Goal: Task Accomplishment & Management: Complete application form

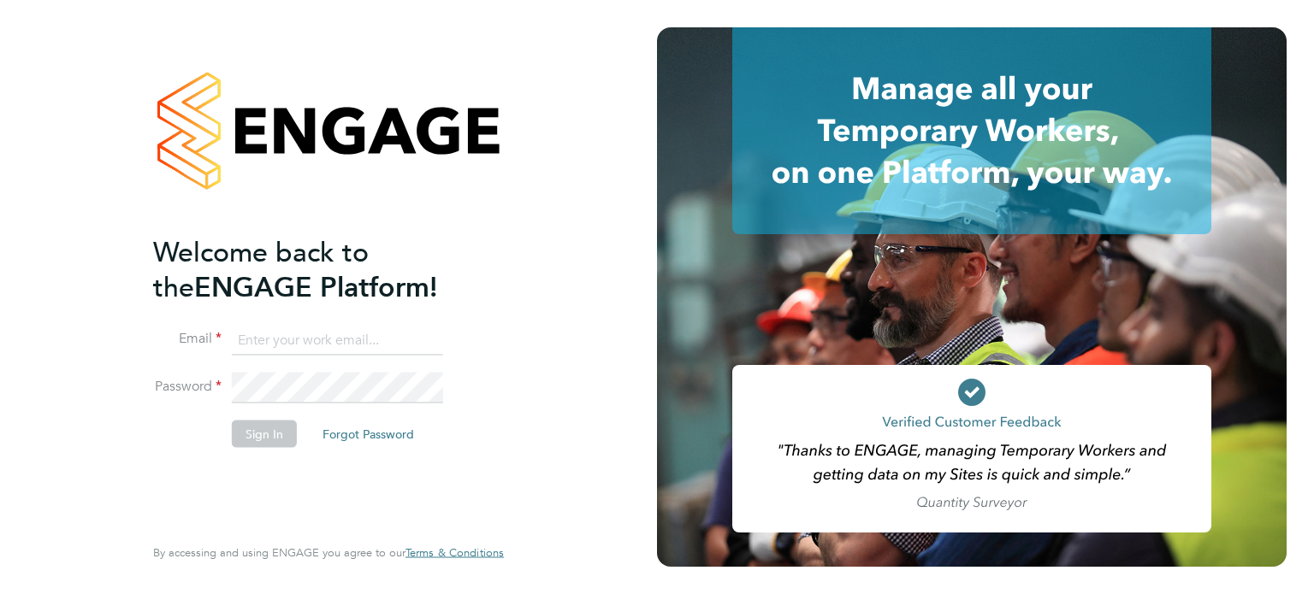
click at [304, 330] on input at bounding box center [337, 340] width 211 height 31
type input "craig.johnson@vistry.co.uk"
click at [269, 437] on button "Sign In" at bounding box center [264, 433] width 65 height 27
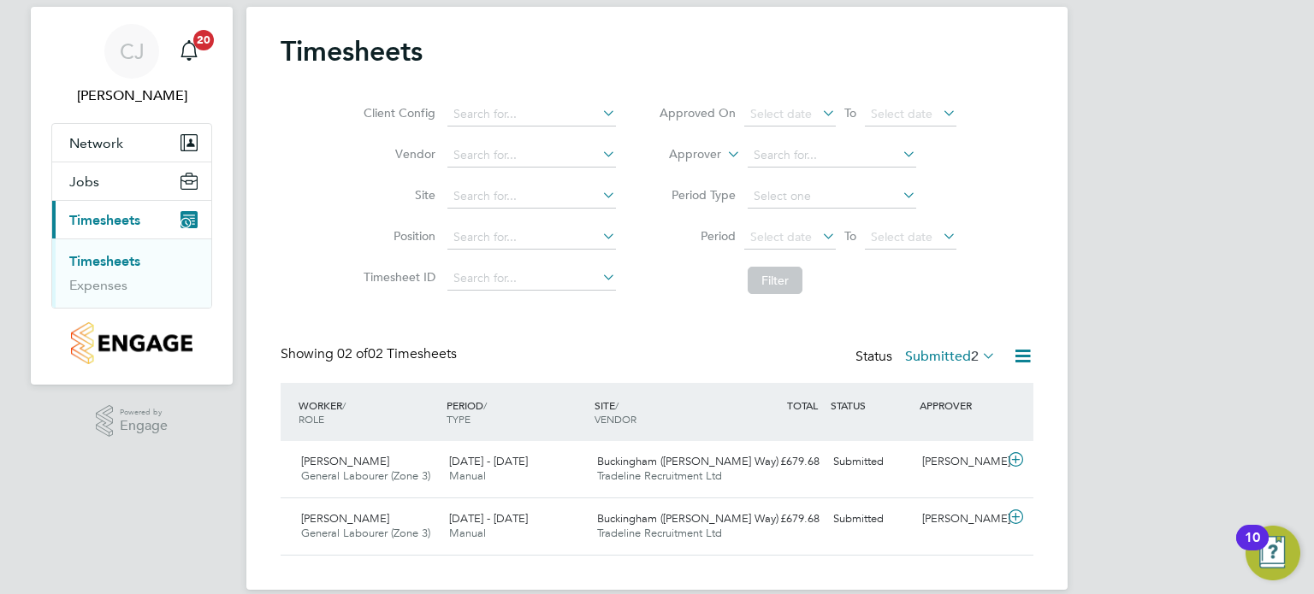
scroll to position [62, 0]
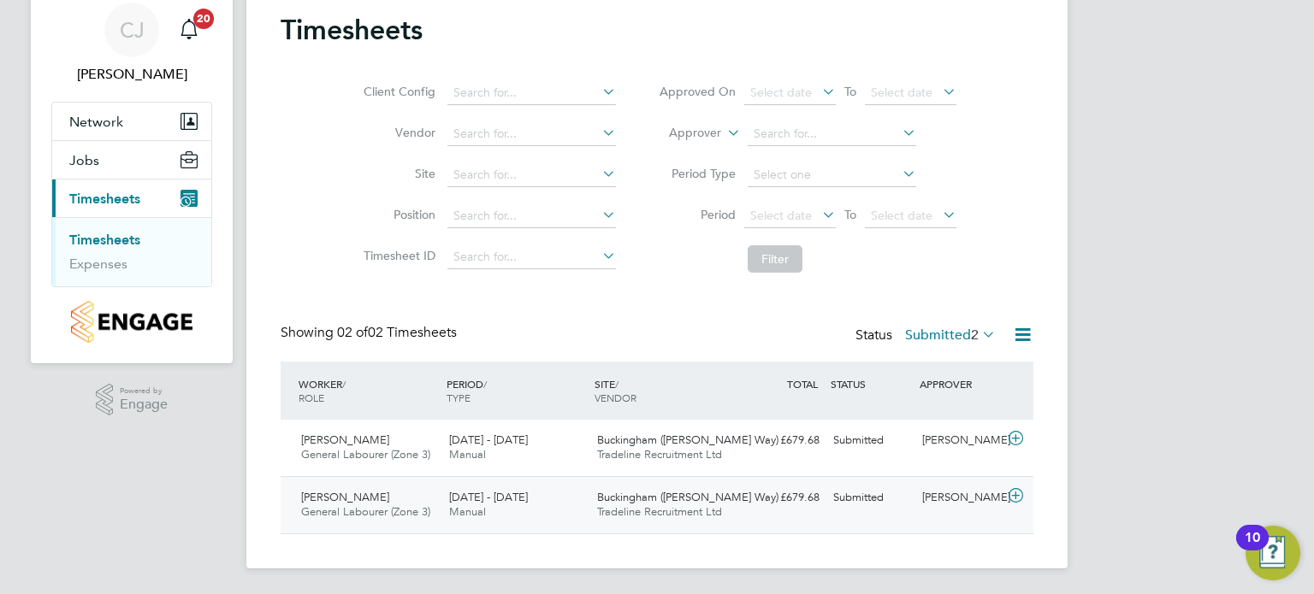
click at [1018, 498] on icon at bounding box center [1015, 496] width 21 height 14
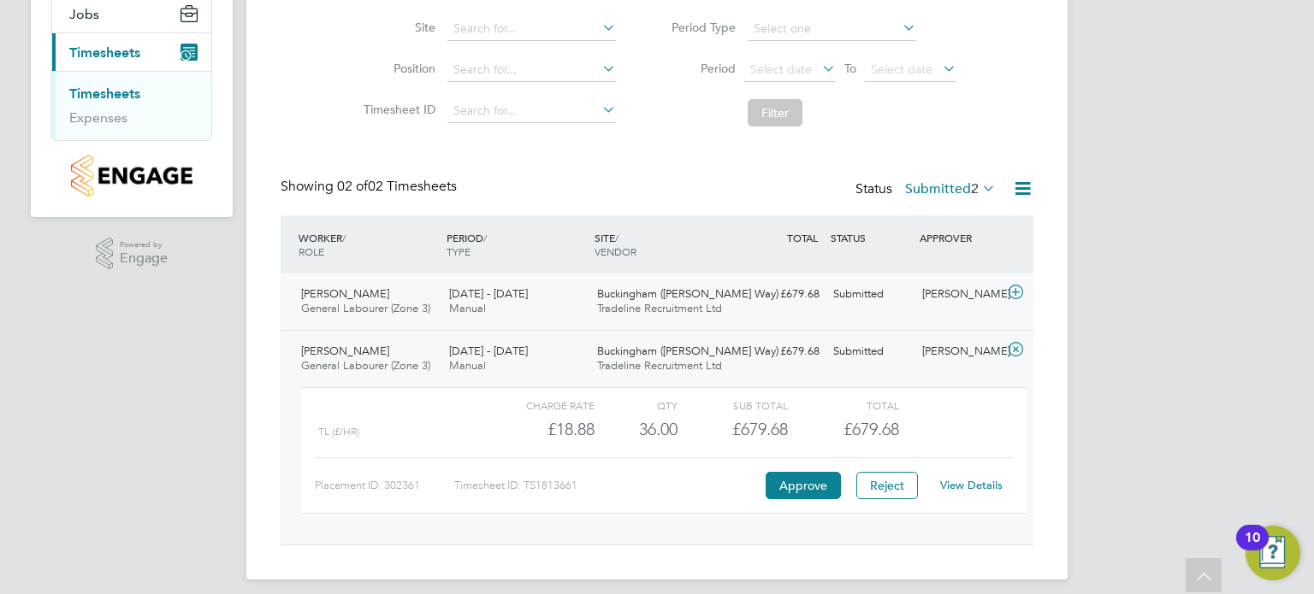
scroll to position [220, 0]
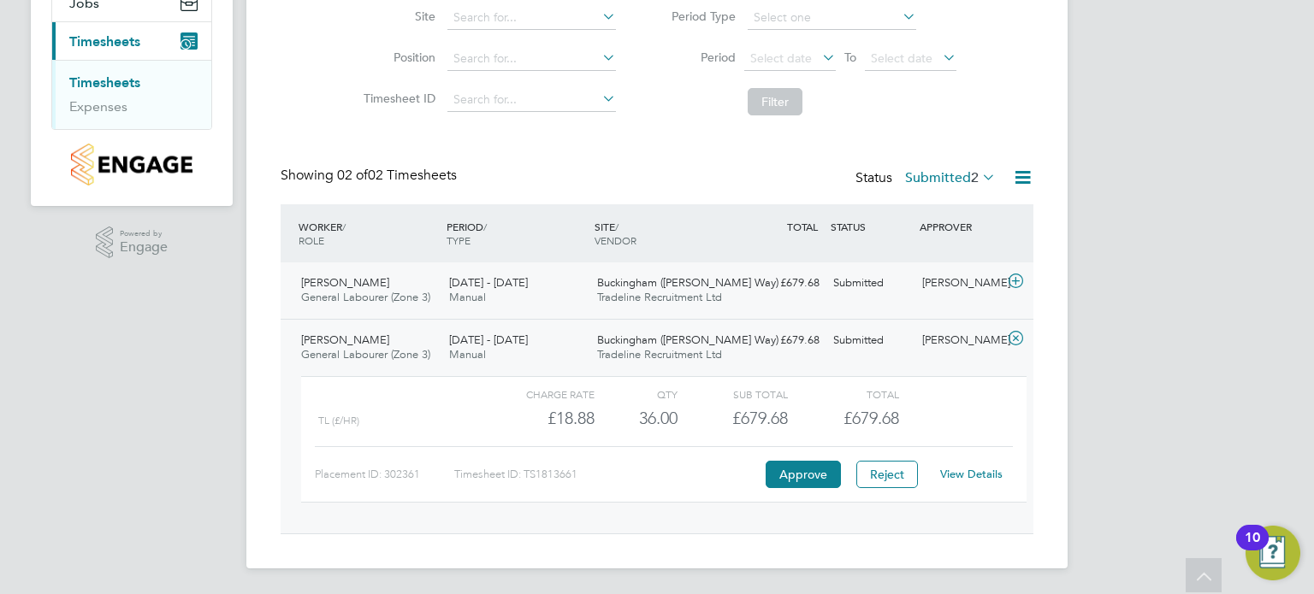
click at [1014, 275] on icon at bounding box center [1015, 282] width 21 height 14
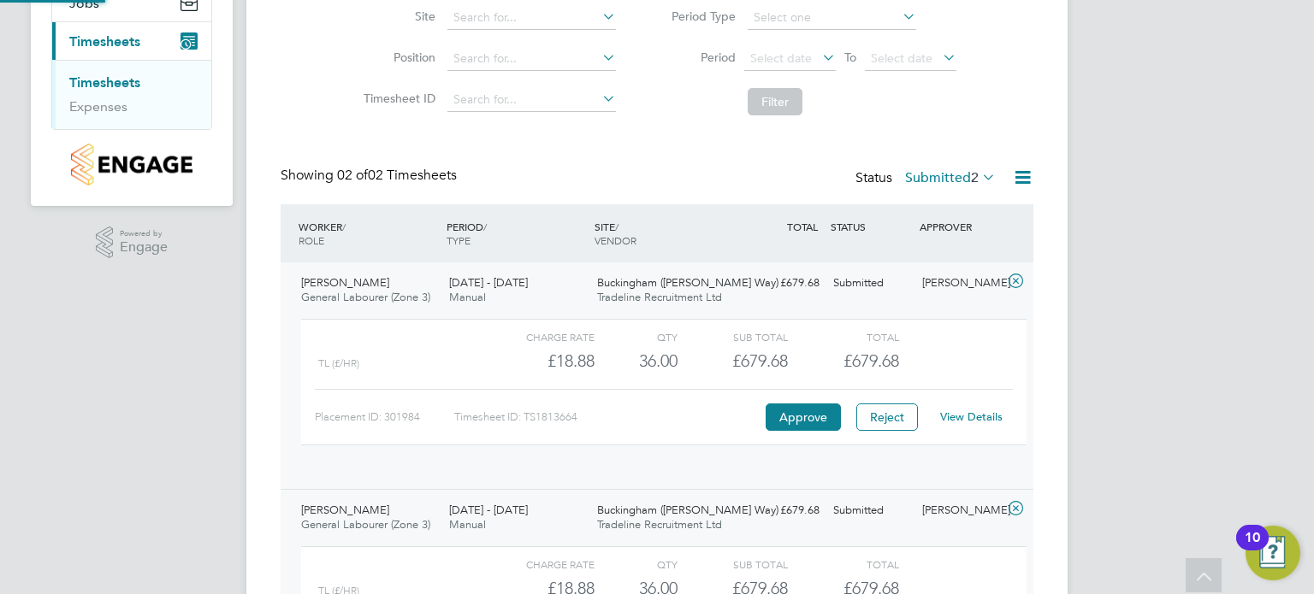
scroll to position [28, 166]
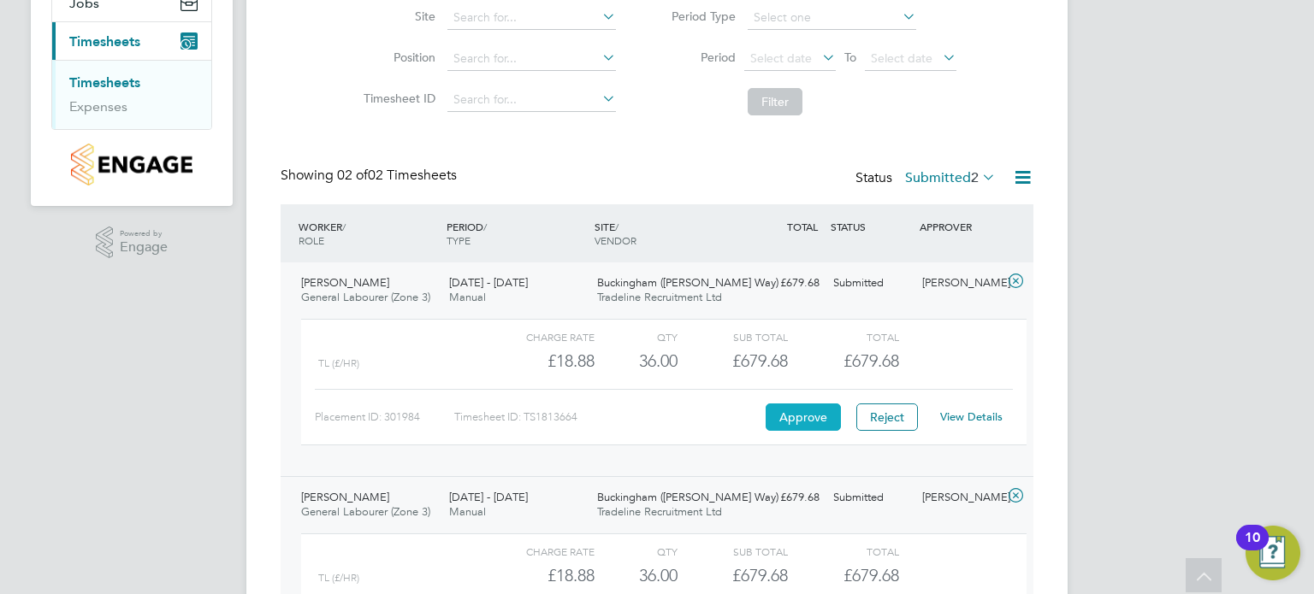
click at [813, 419] on button "Approve" at bounding box center [803, 417] width 75 height 27
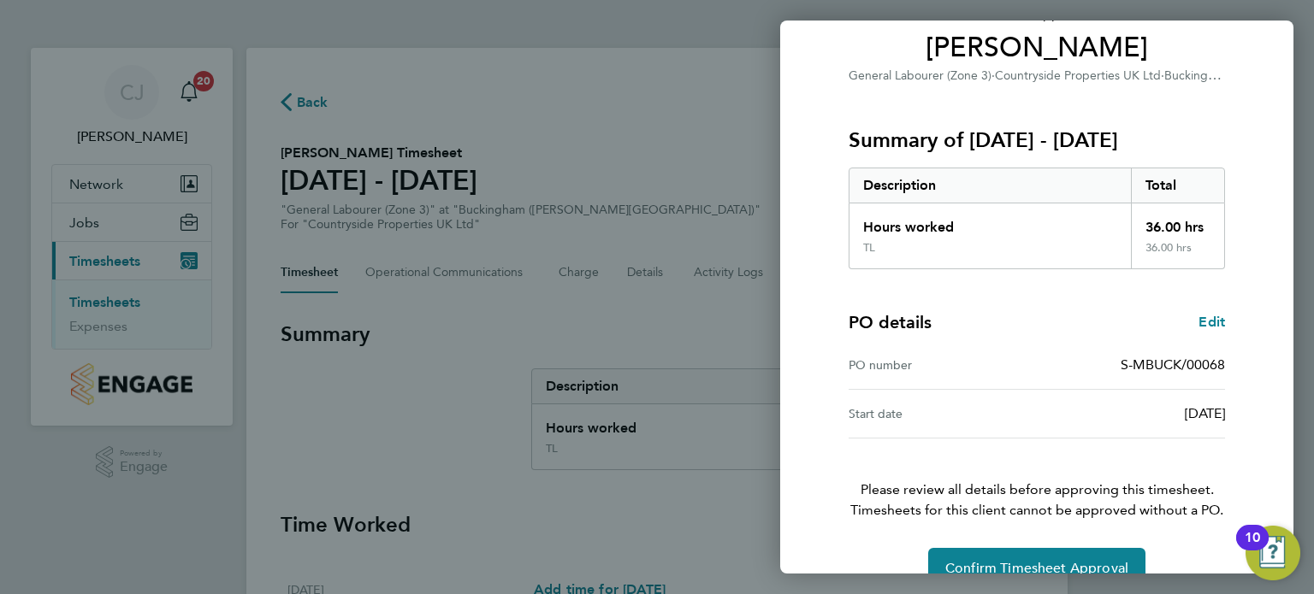
scroll to position [174, 0]
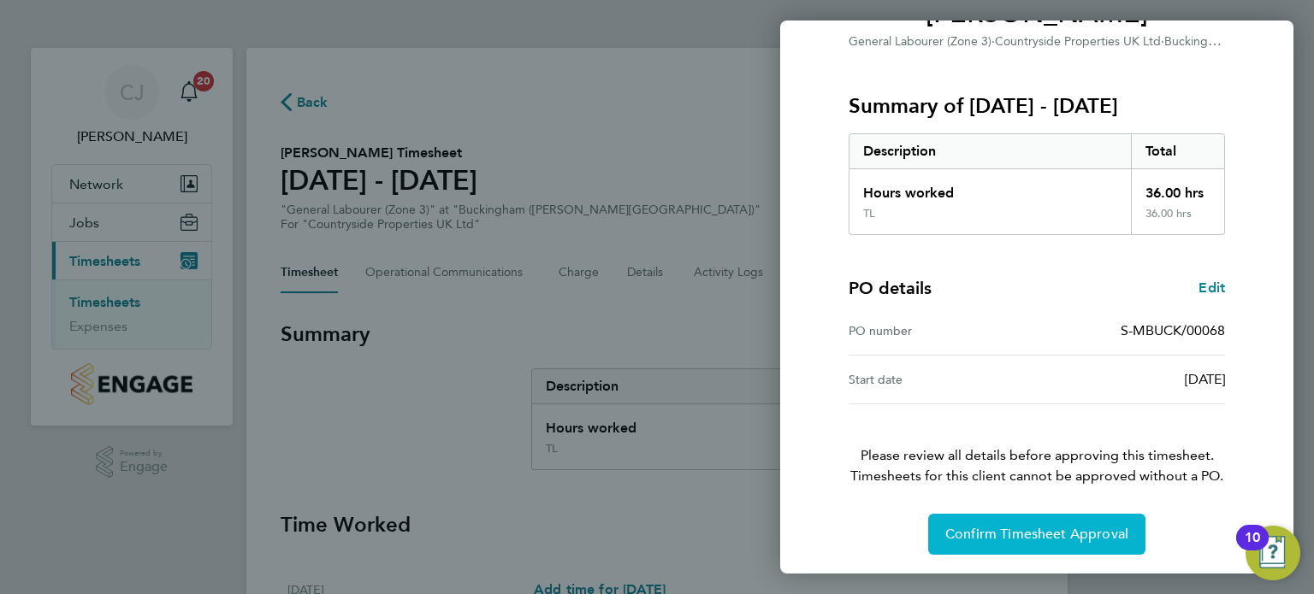
click at [1032, 535] on span "Confirm Timesheet Approval" at bounding box center [1036, 534] width 183 height 17
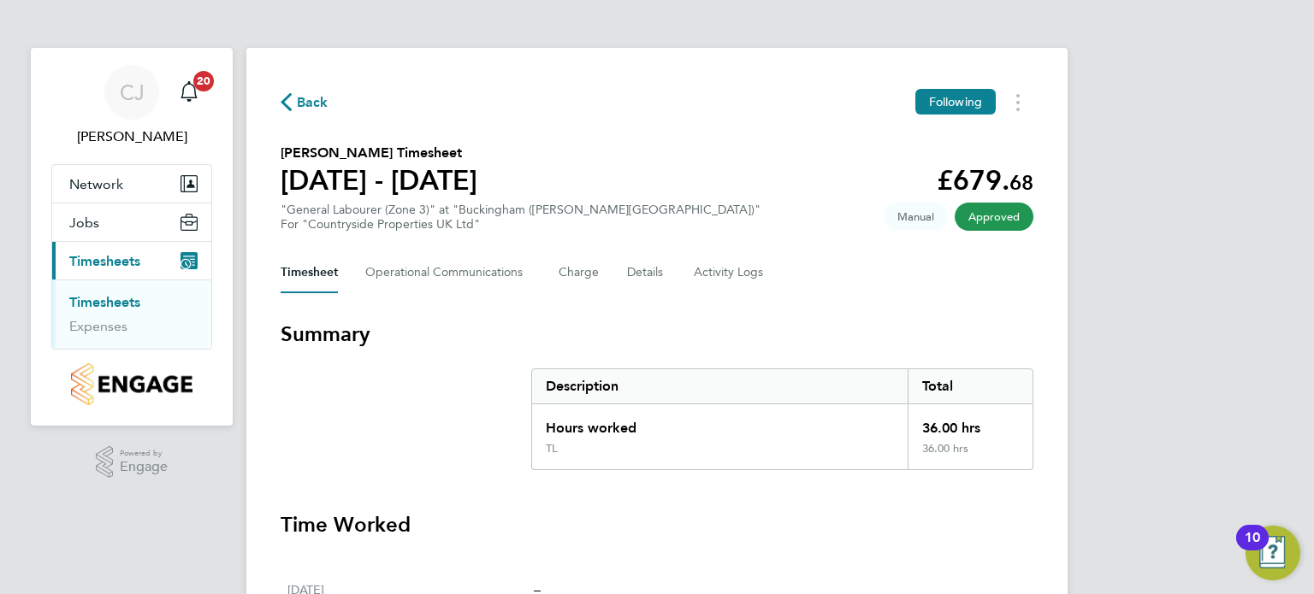
click at [125, 300] on link "Timesheets" at bounding box center [104, 302] width 71 height 16
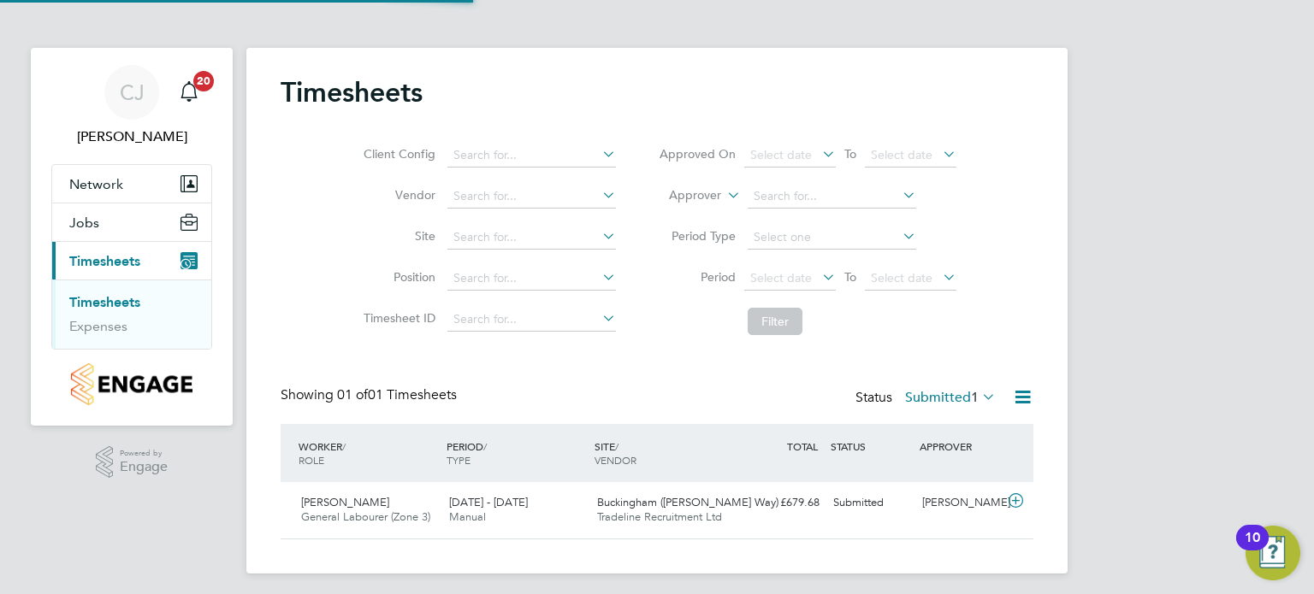
scroll to position [43, 149]
click at [1013, 507] on icon at bounding box center [1015, 501] width 21 height 14
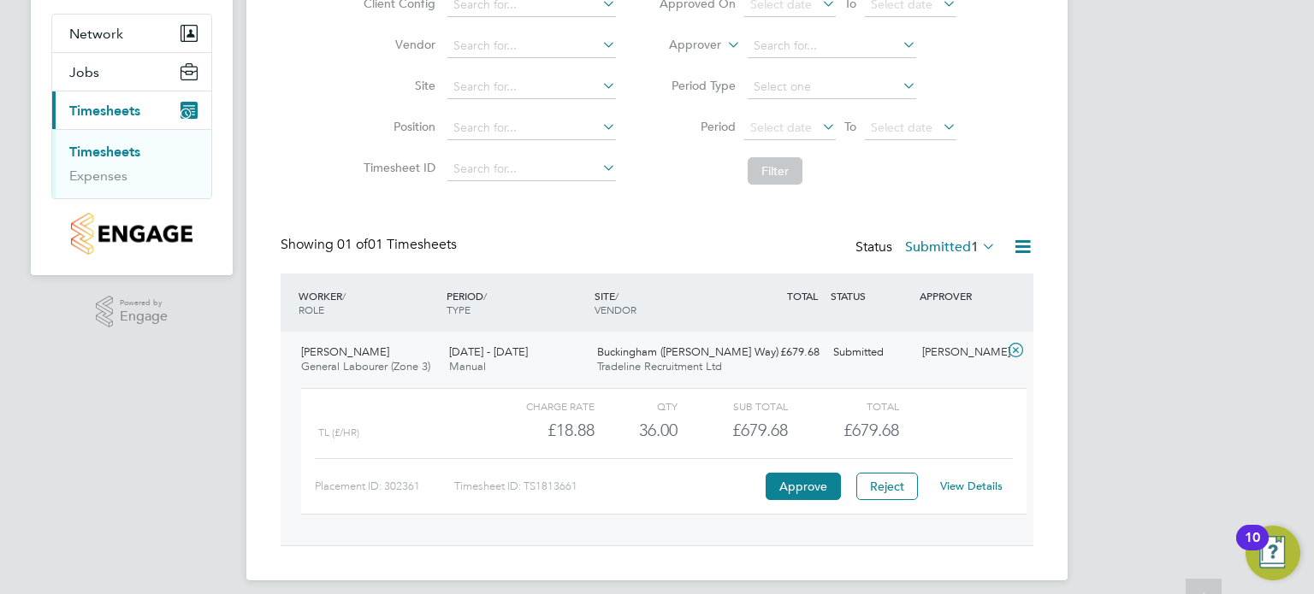
scroll to position [163, 0]
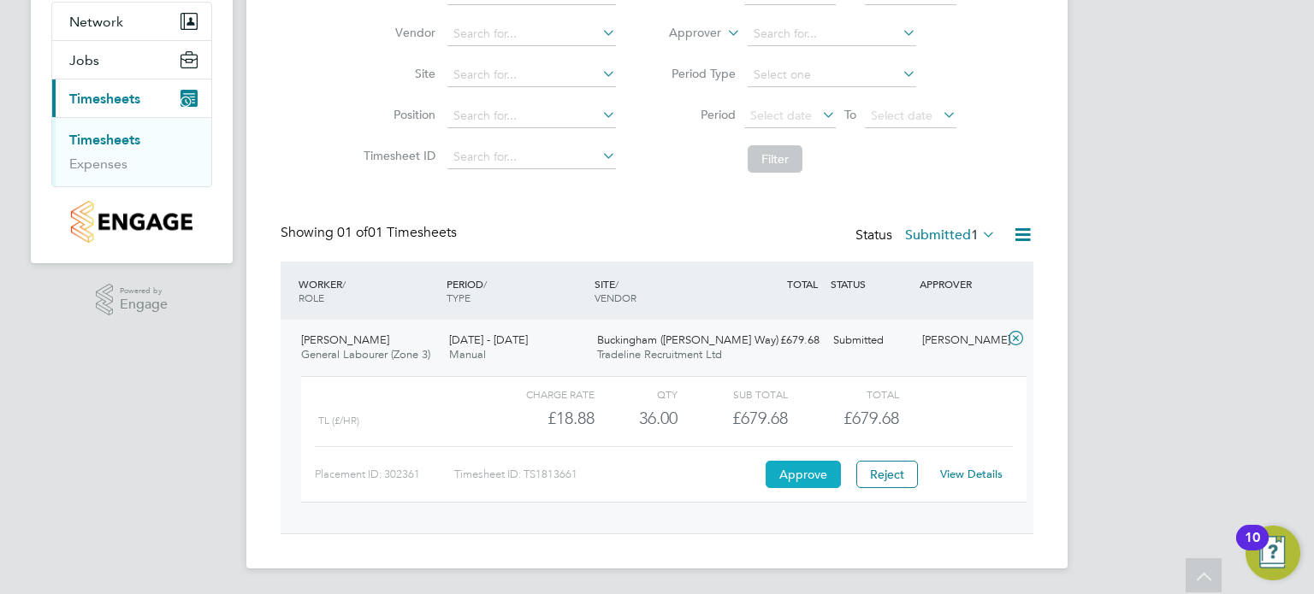
click at [811, 475] on button "Approve" at bounding box center [803, 474] width 75 height 27
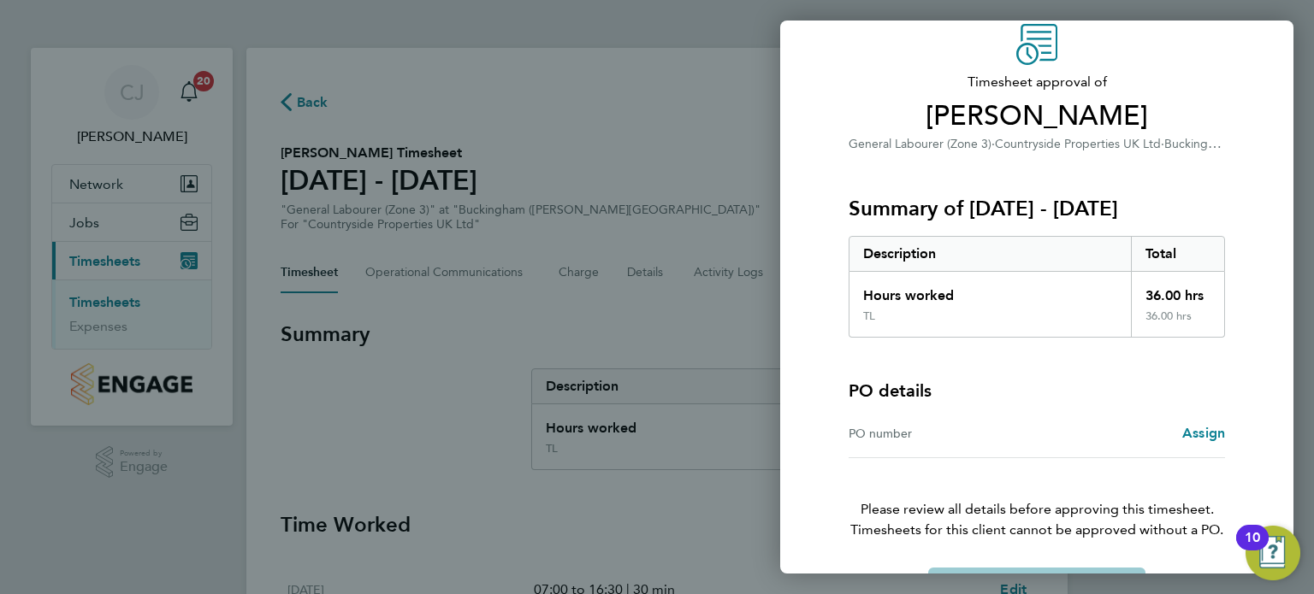
scroll to position [127, 0]
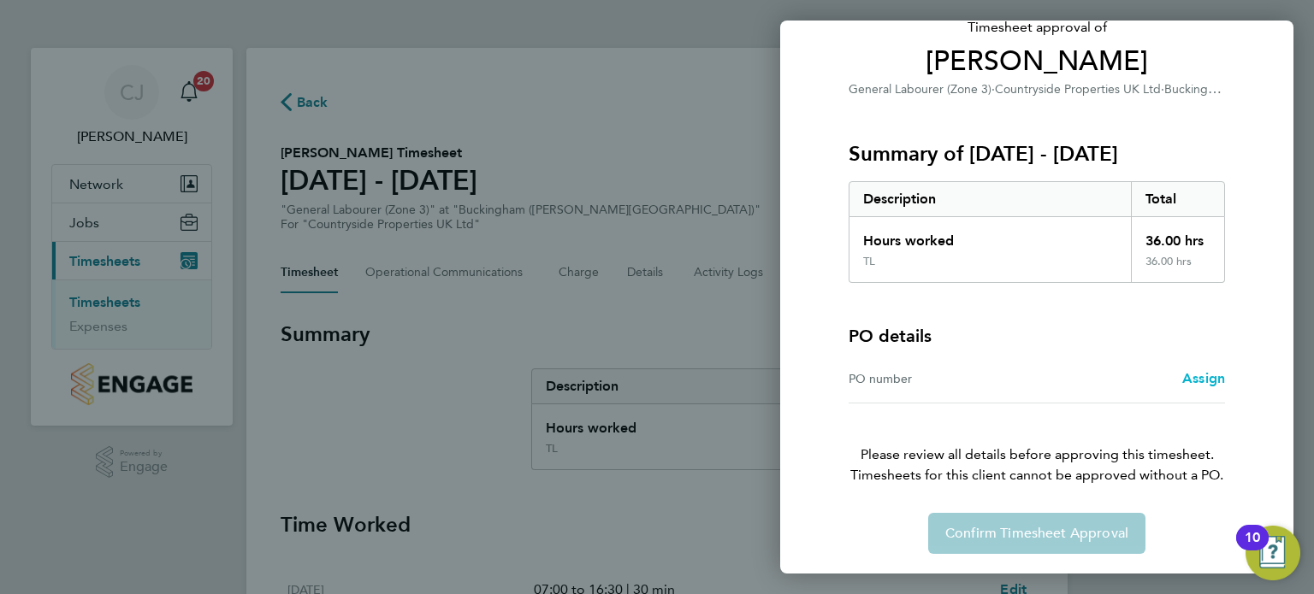
click at [1208, 376] on span "Assign" at bounding box center [1203, 378] width 43 height 16
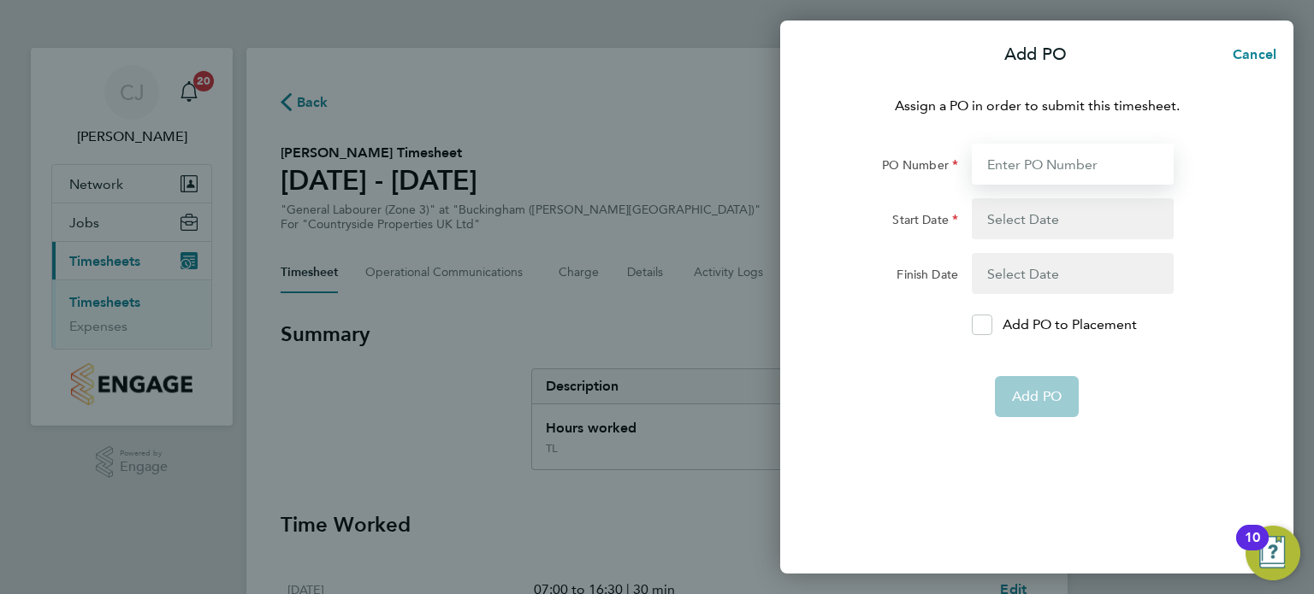
click at [1044, 169] on input "PO Number" at bounding box center [1073, 164] width 202 height 41
type input "MBUCI"
type input "[DATE]"
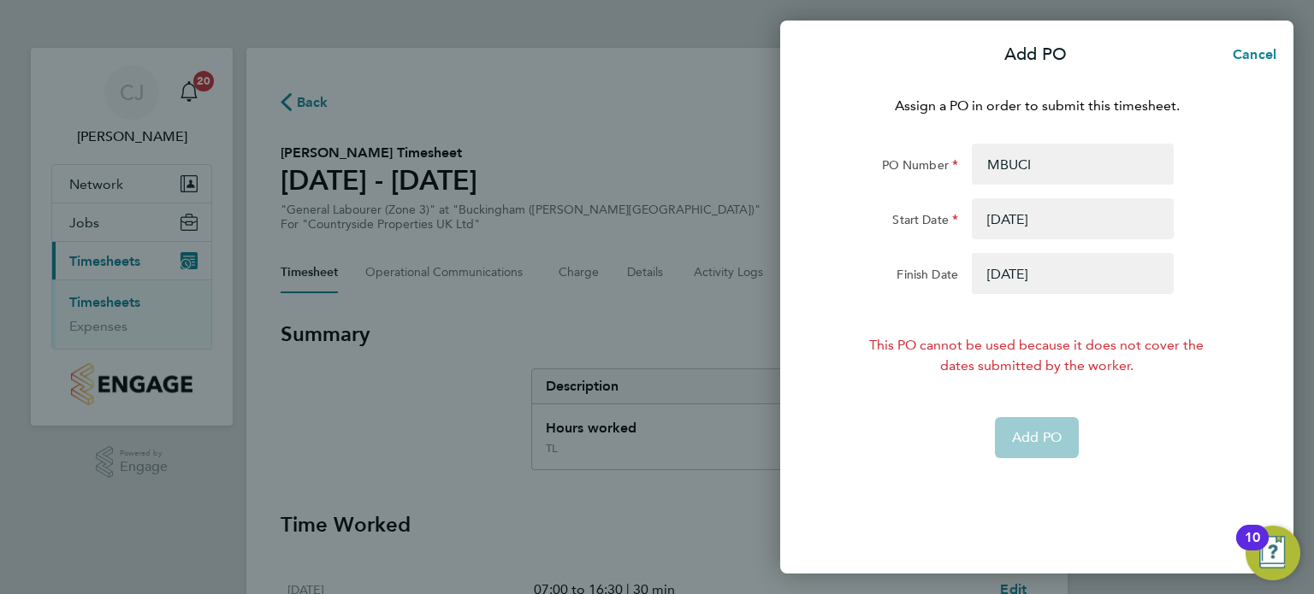
click at [883, 465] on div "Assign a PO in order to submit this timesheet. PO Number MBUCI Start Date [DATE…" at bounding box center [1036, 324] width 513 height 499
click at [1020, 225] on button "button" at bounding box center [1073, 218] width 202 height 41
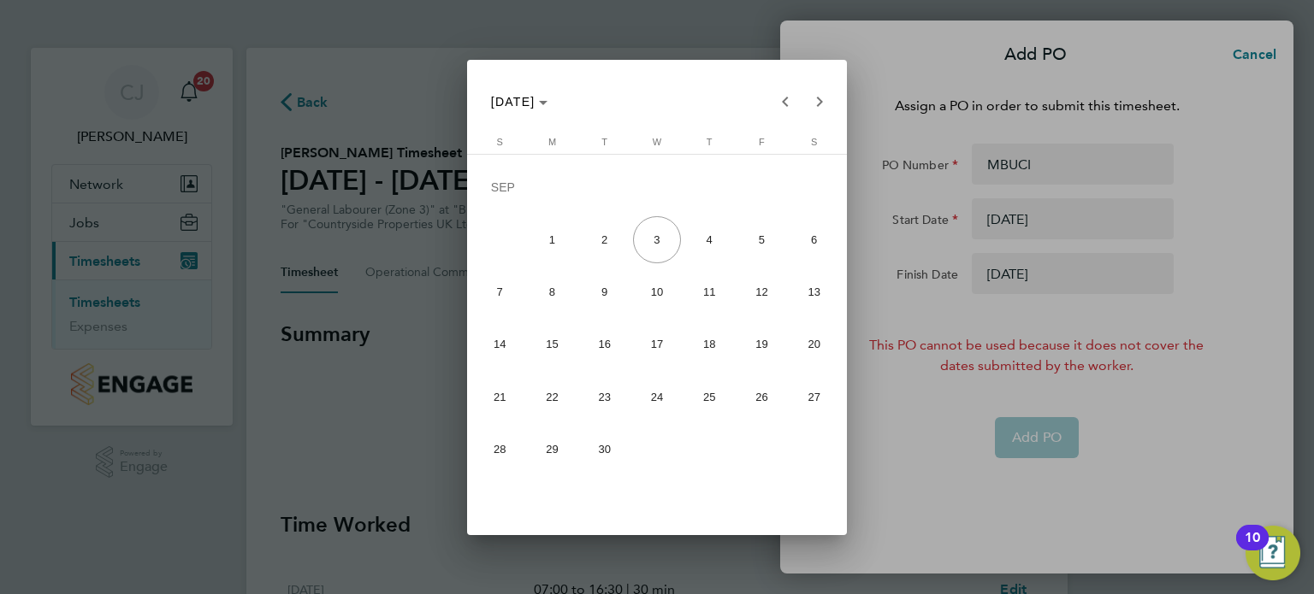
click at [698, 407] on span "25" at bounding box center [709, 396] width 47 height 47
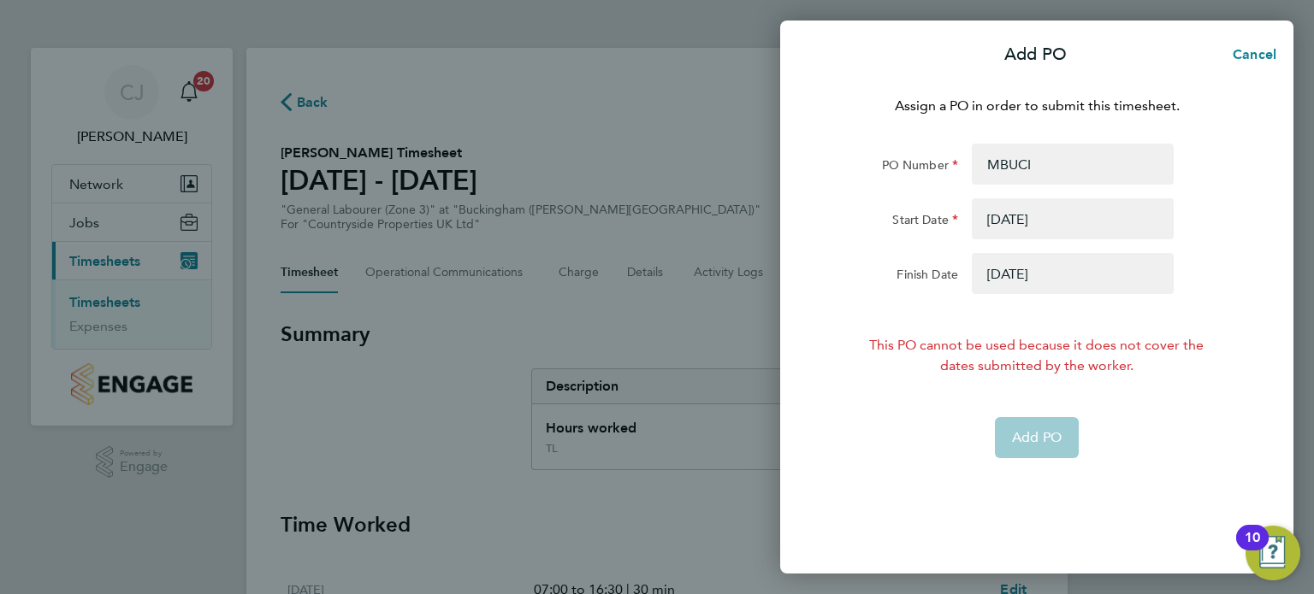
click at [1012, 285] on button "button" at bounding box center [1073, 273] width 202 height 41
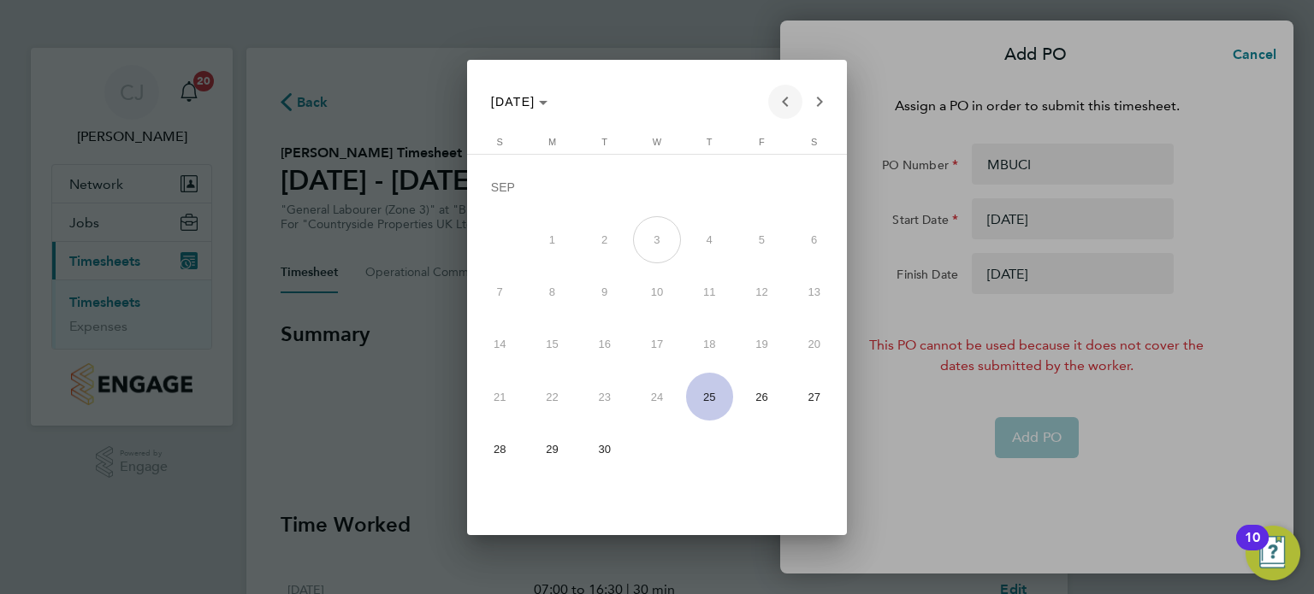
click at [774, 103] on span "Previous month" at bounding box center [785, 102] width 34 height 34
click at [556, 399] on span "25" at bounding box center [552, 400] width 47 height 47
click at [502, 290] on span "10" at bounding box center [499, 296] width 47 height 47
click at [815, 97] on span "Next month" at bounding box center [819, 102] width 34 height 34
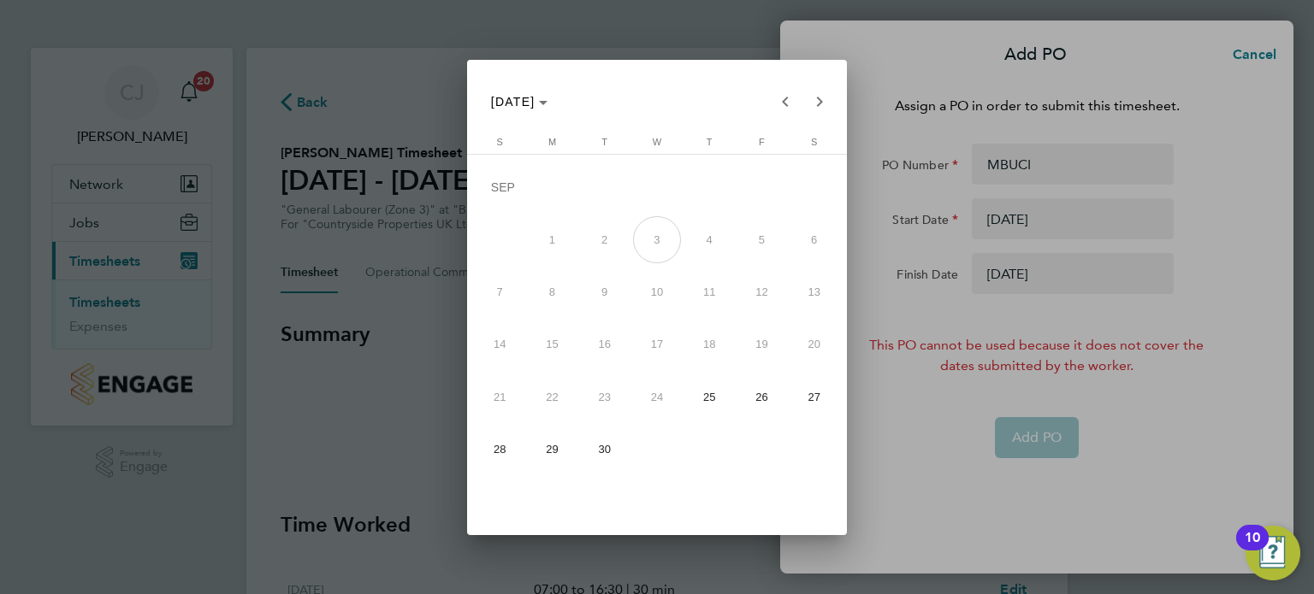
click at [664, 245] on span "3" at bounding box center [656, 239] width 47 height 47
click at [883, 167] on div at bounding box center [657, 297] width 1314 height 594
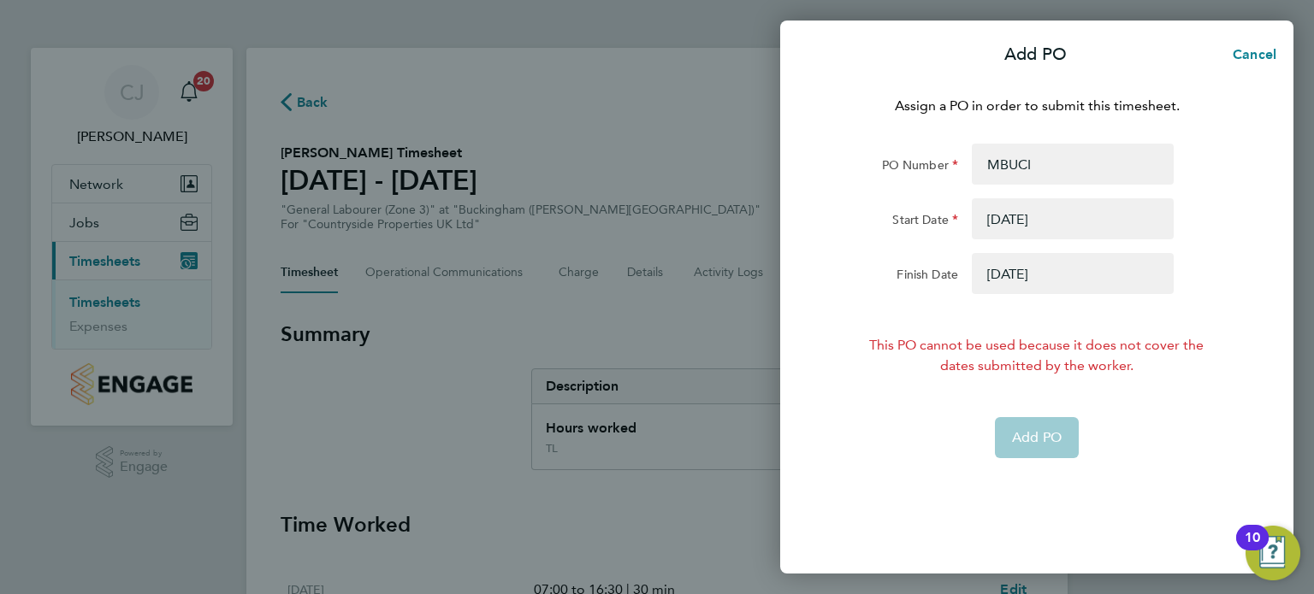
click at [1034, 222] on button "button" at bounding box center [1073, 218] width 202 height 41
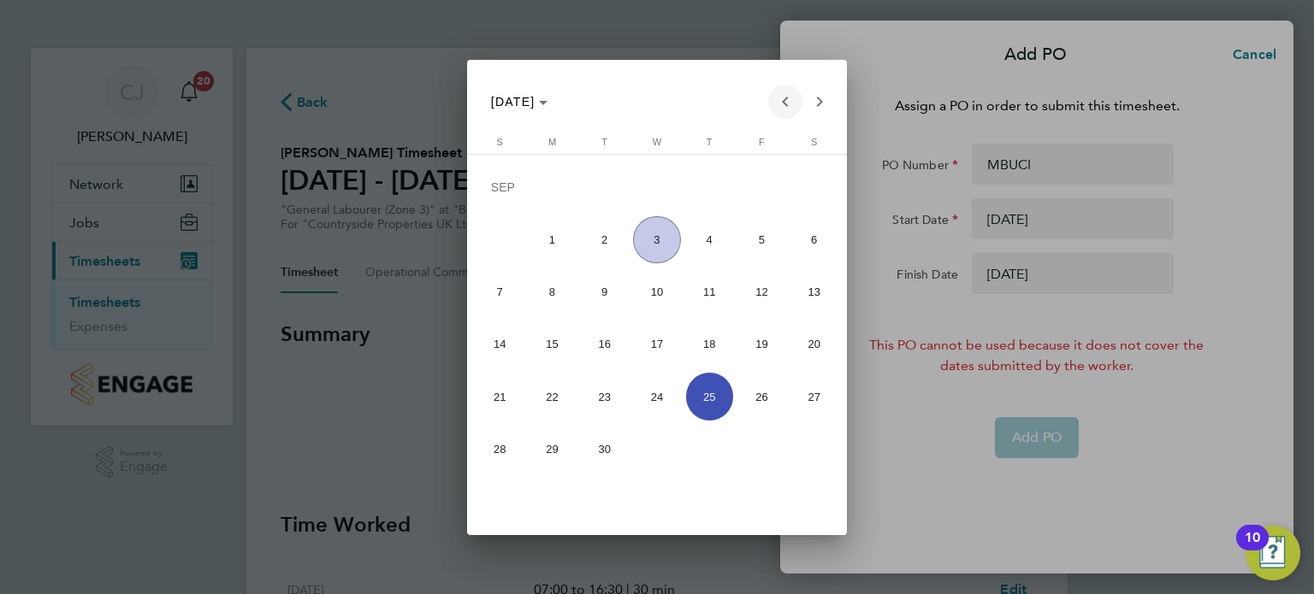
click at [784, 109] on span "Previous month" at bounding box center [785, 102] width 34 height 34
click at [561, 404] on span "25" at bounding box center [552, 400] width 47 height 47
type input "25 Aug 25"
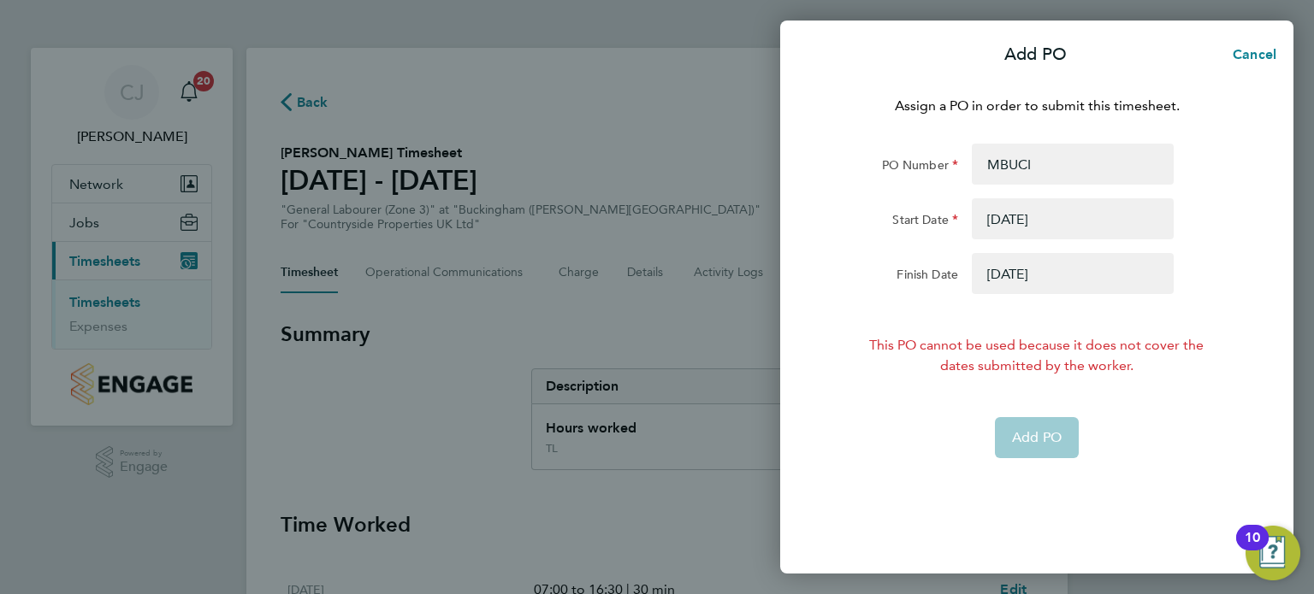
click at [1020, 280] on button "button" at bounding box center [1073, 273] width 202 height 41
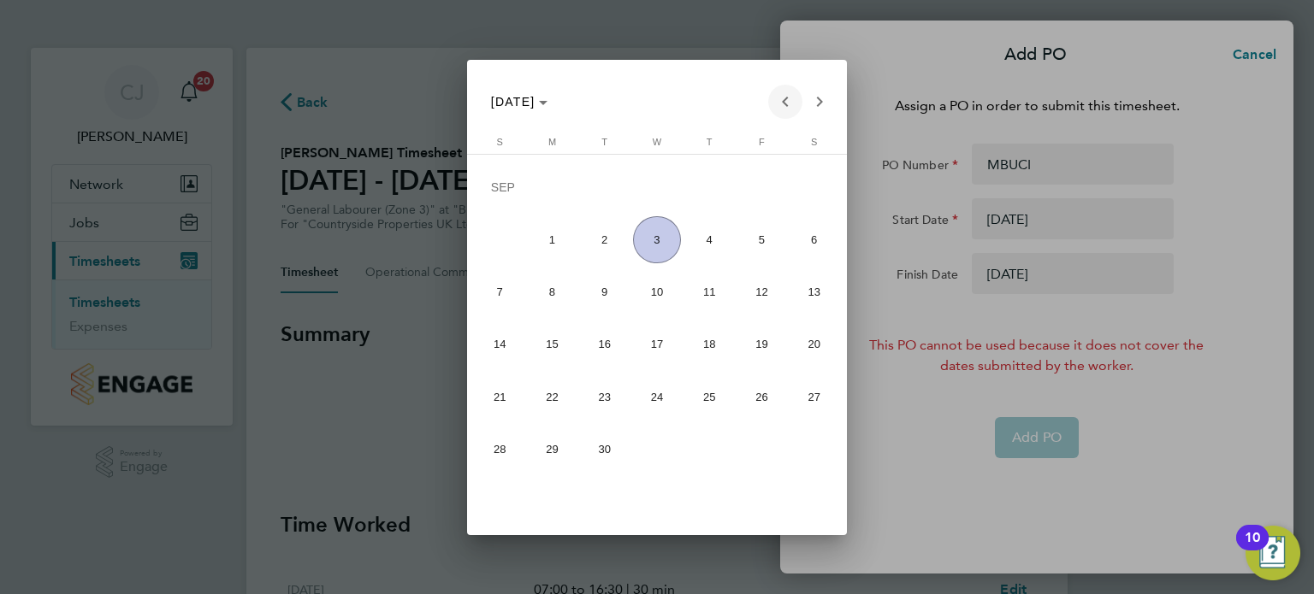
click at [787, 108] on span "Previous month" at bounding box center [785, 102] width 34 height 34
click at [766, 409] on span "29" at bounding box center [761, 400] width 47 height 47
type input "29 Aug 25"
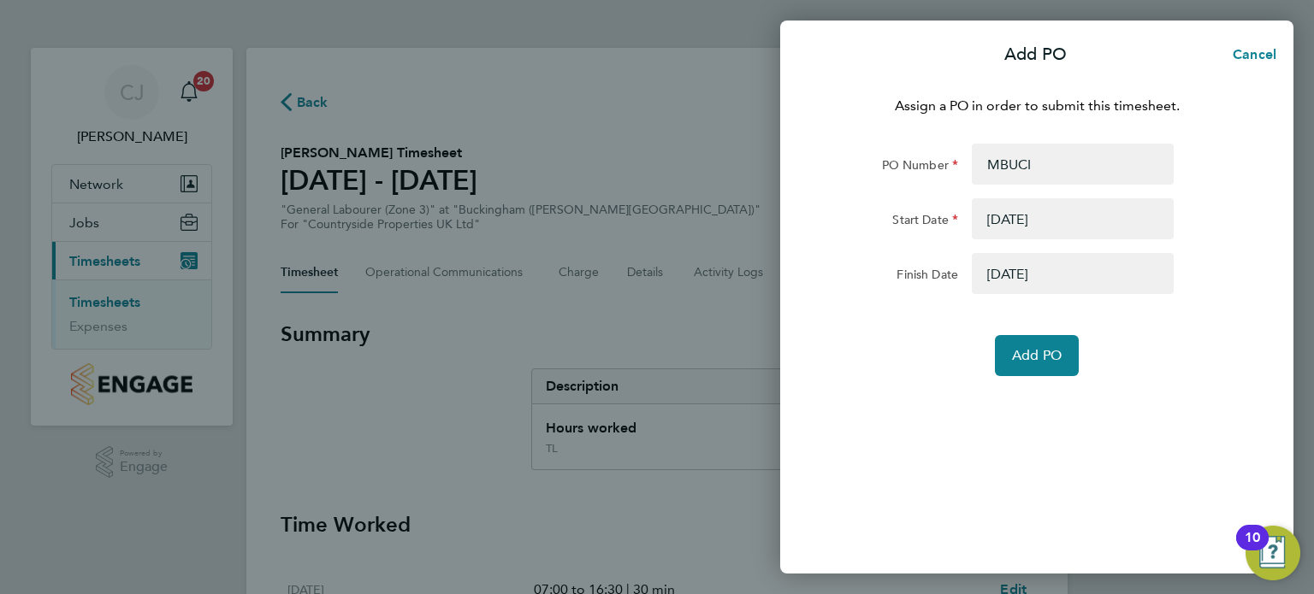
click at [880, 404] on div "Assign a PO in order to submit this timesheet. PO Number MBUCI Start Date 25 Au…" at bounding box center [1036, 324] width 513 height 499
click at [1030, 362] on span "Add PO" at bounding box center [1037, 355] width 50 height 17
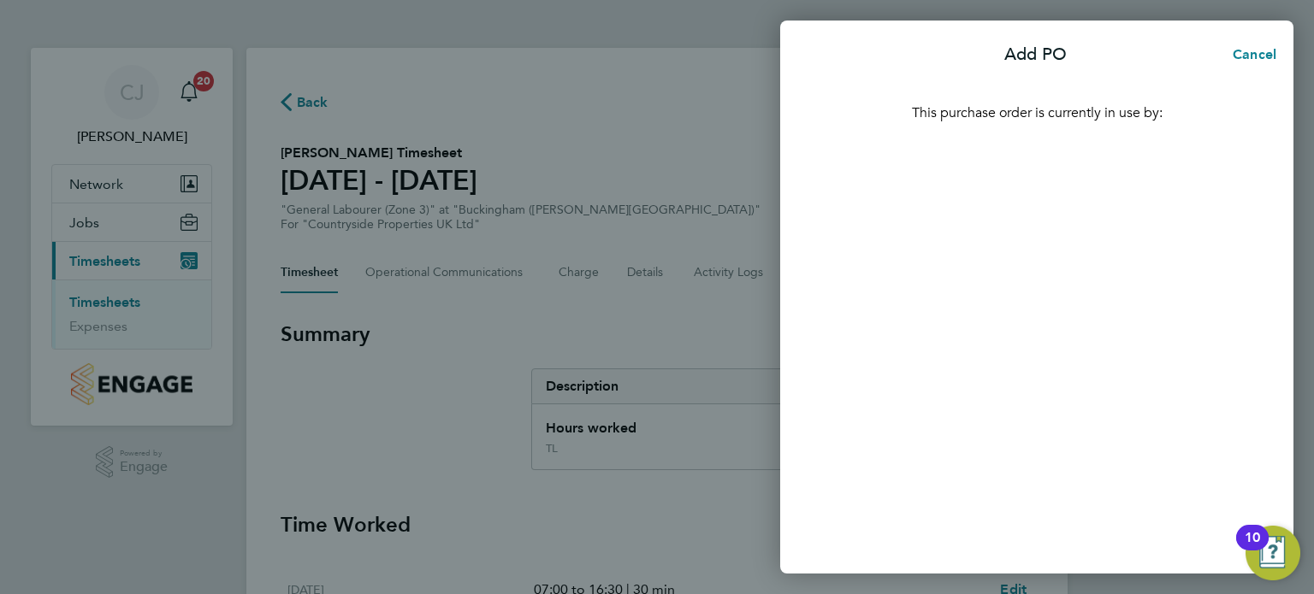
click at [1066, 121] on p "This purchase order is currently in use by:" at bounding box center [1036, 113] width 417 height 21
drag, startPoint x: 1053, startPoint y: 291, endPoint x: 1044, endPoint y: 443, distance: 152.5
click at [1052, 293] on div "This purchase order is currently in use by:" at bounding box center [1036, 324] width 513 height 499
click at [1038, 503] on div "This purchase order is currently in use by:" at bounding box center [1036, 324] width 513 height 499
click at [1047, 509] on div "This purchase order is currently in use by:" at bounding box center [1036, 324] width 513 height 499
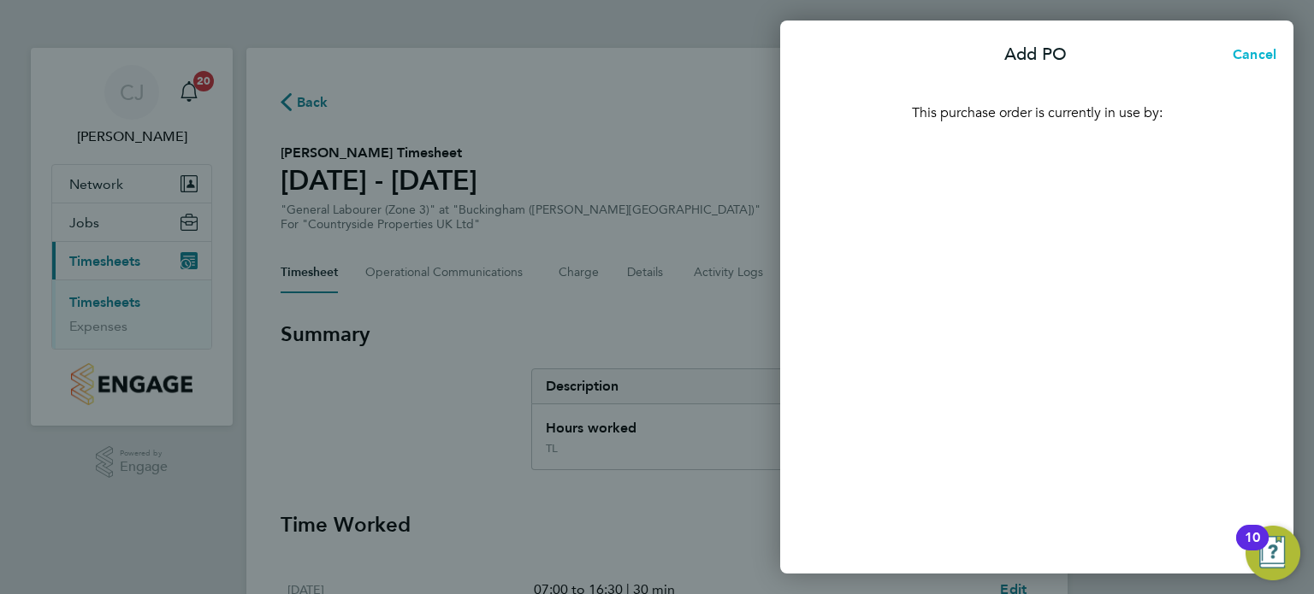
click at [1251, 57] on span "Cancel" at bounding box center [1251, 54] width 49 height 16
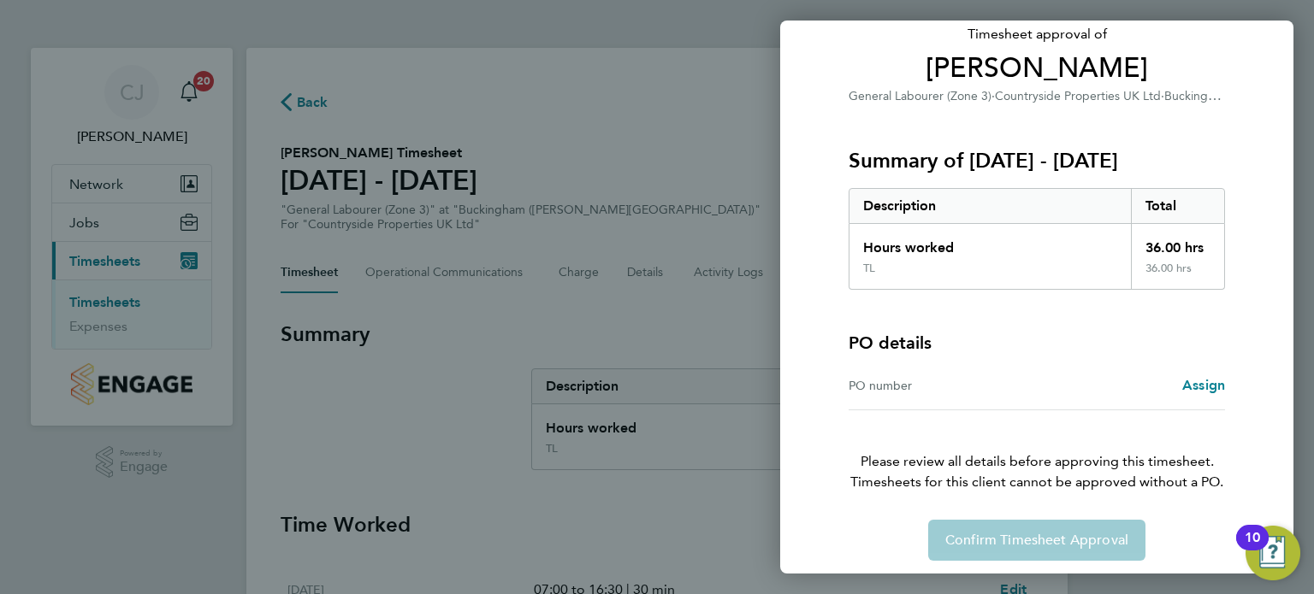
scroll to position [127, 0]
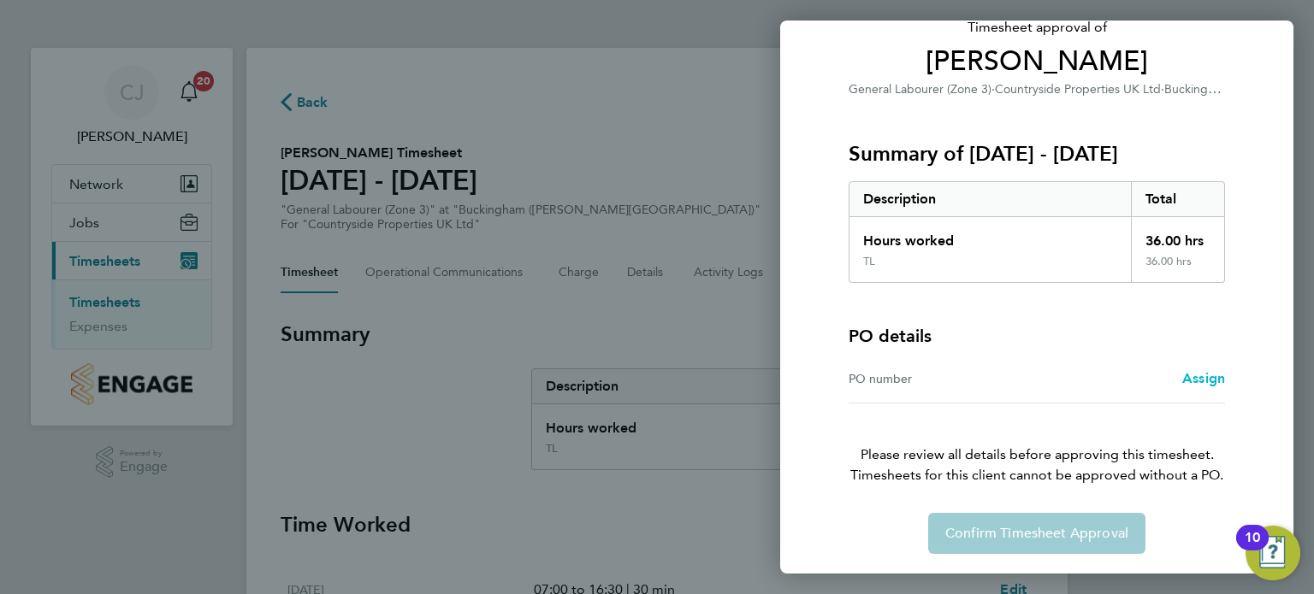
click at [1218, 381] on span "Assign" at bounding box center [1203, 378] width 43 height 16
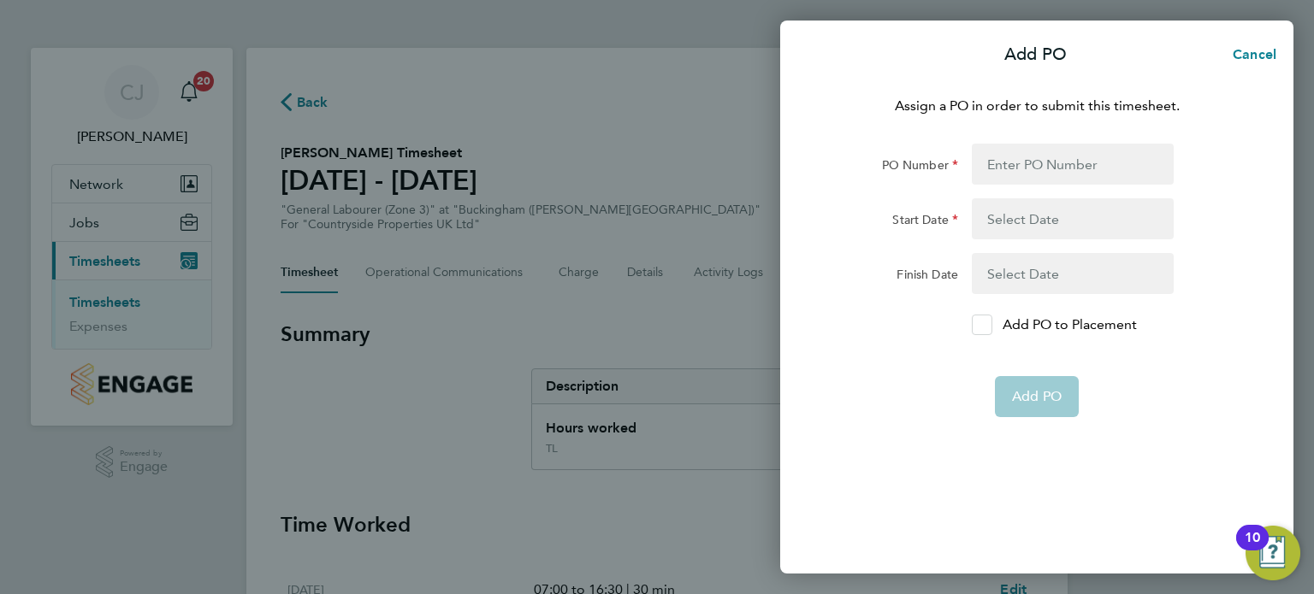
click at [982, 324] on icon at bounding box center [982, 325] width 13 height 11
click at [988, 325] on input "Add PO to Placement" at bounding box center [988, 325] width 0 height 0
click at [1038, 166] on input "PO Number" at bounding box center [1073, 164] width 202 height 41
type input "MBUCI"
type input "04 Aug 25"
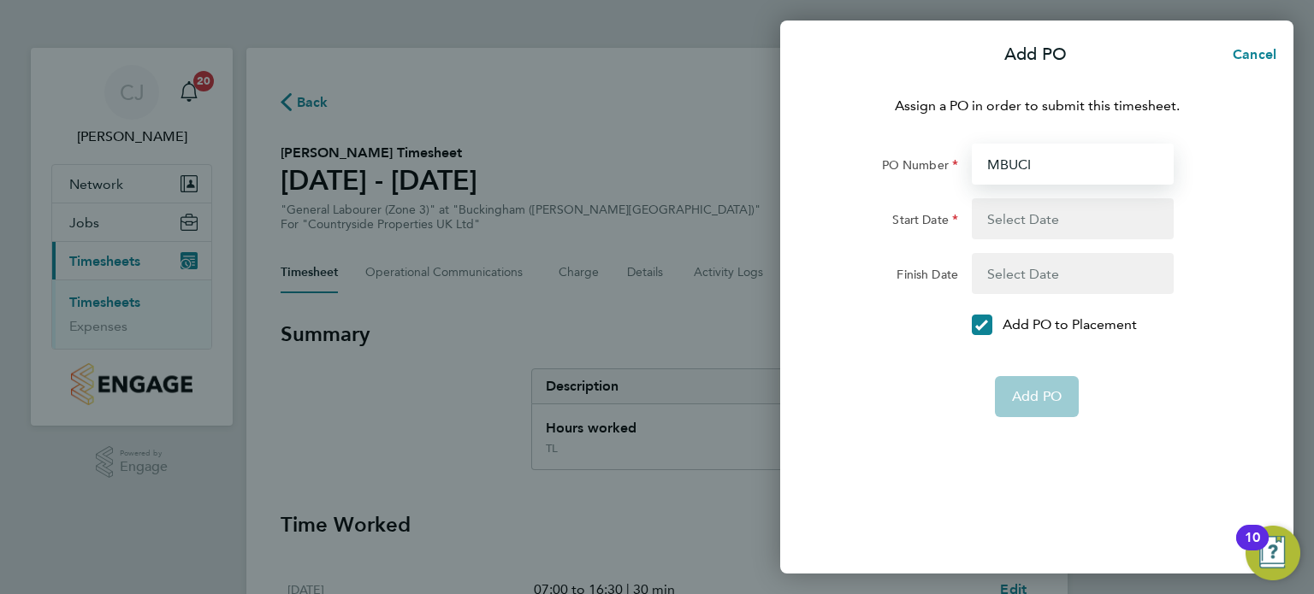
type input "10 Aug 25"
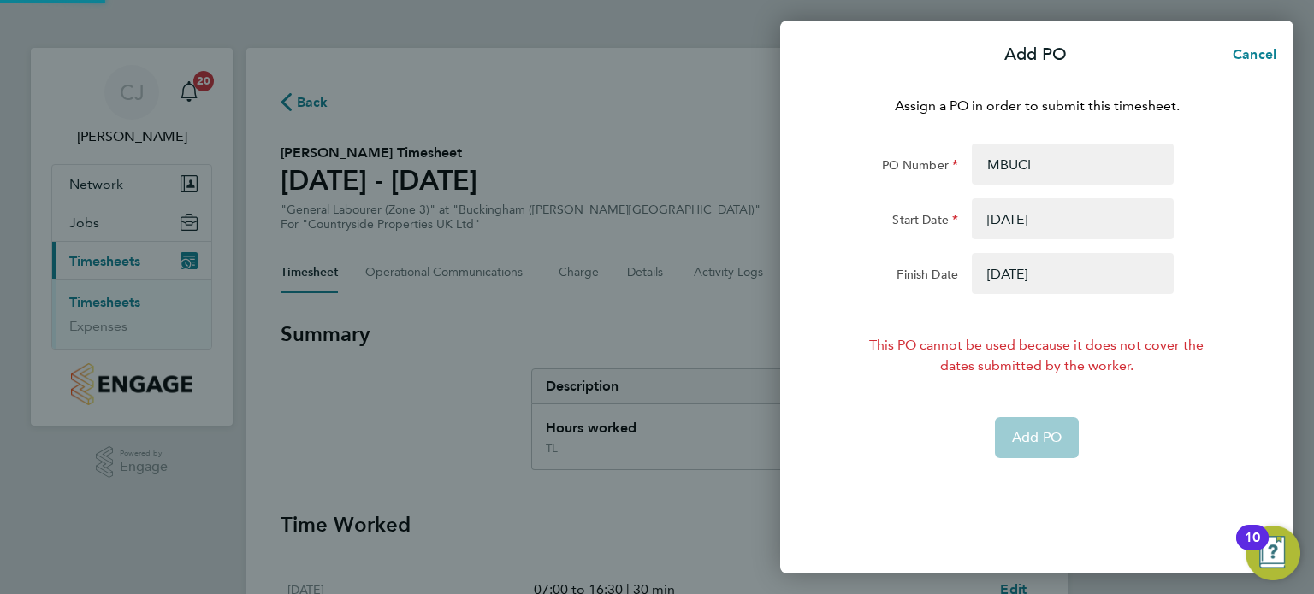
click at [1015, 222] on button "button" at bounding box center [1073, 218] width 202 height 41
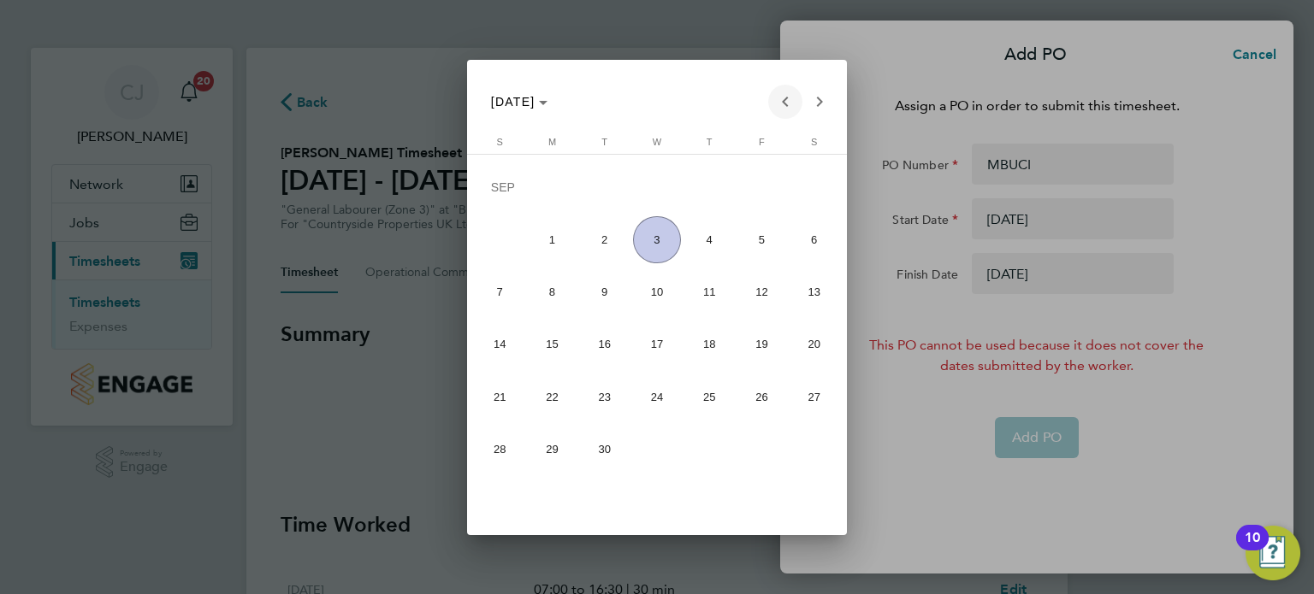
click at [772, 104] on span "Previous month" at bounding box center [785, 102] width 34 height 34
click at [557, 393] on span "25" at bounding box center [552, 400] width 47 height 47
type input "25 Aug 25"
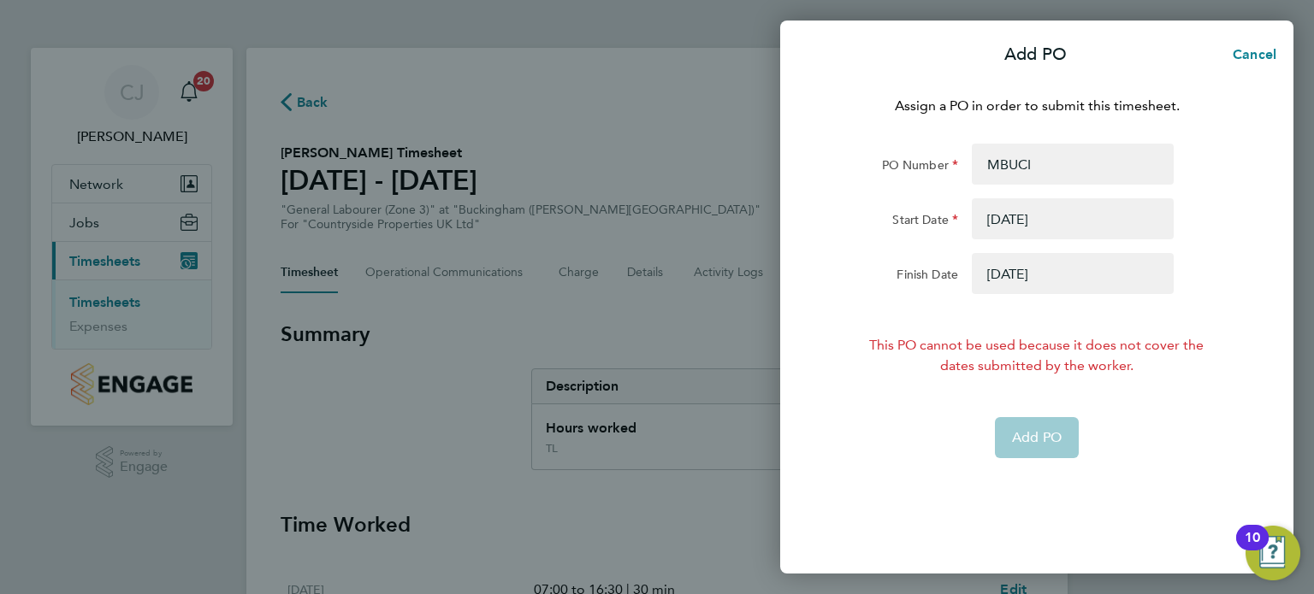
click at [1015, 267] on button "button" at bounding box center [1073, 273] width 202 height 41
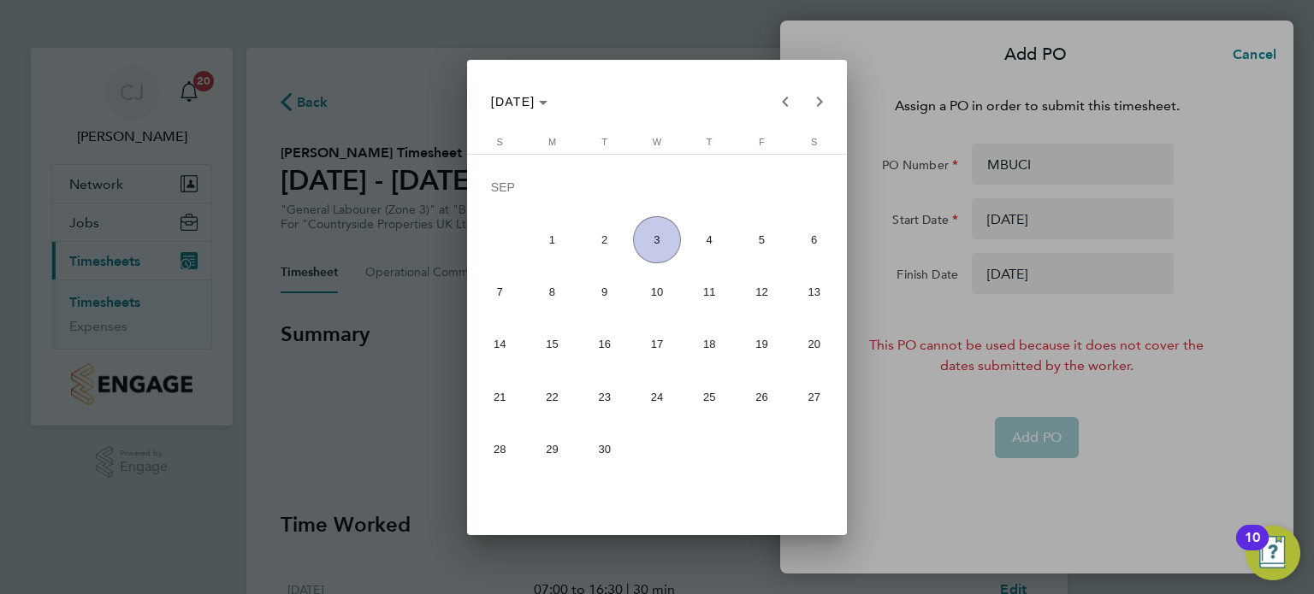
click at [753, 393] on span "26" at bounding box center [761, 396] width 47 height 47
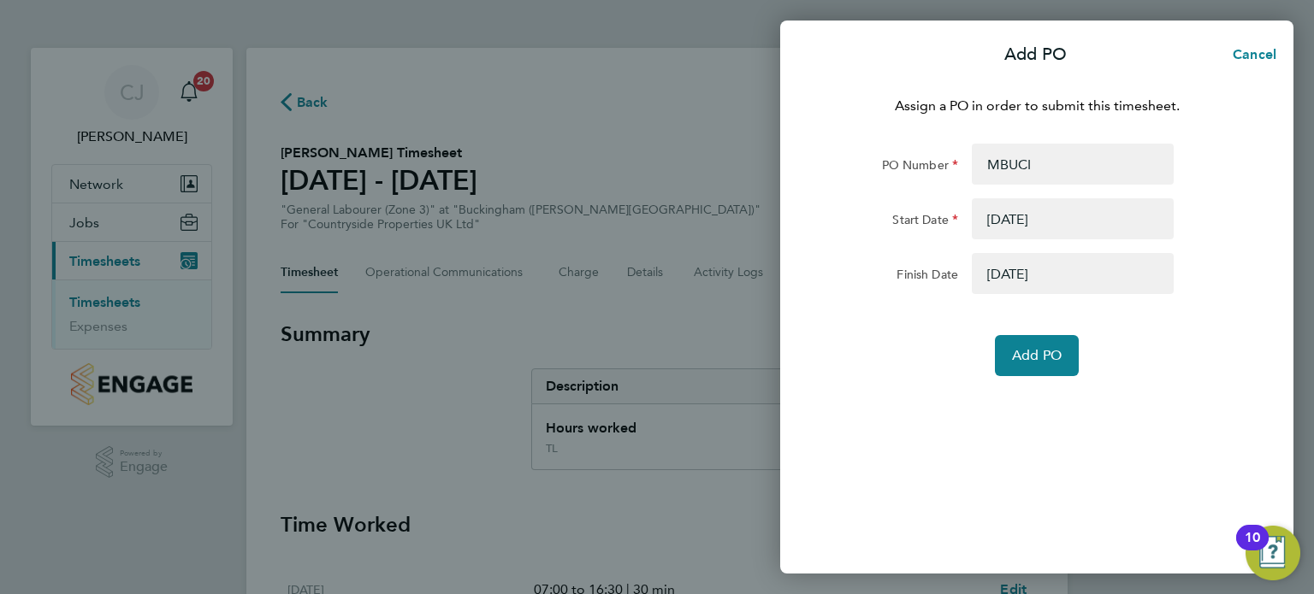
click at [997, 266] on button "button" at bounding box center [1073, 273] width 202 height 41
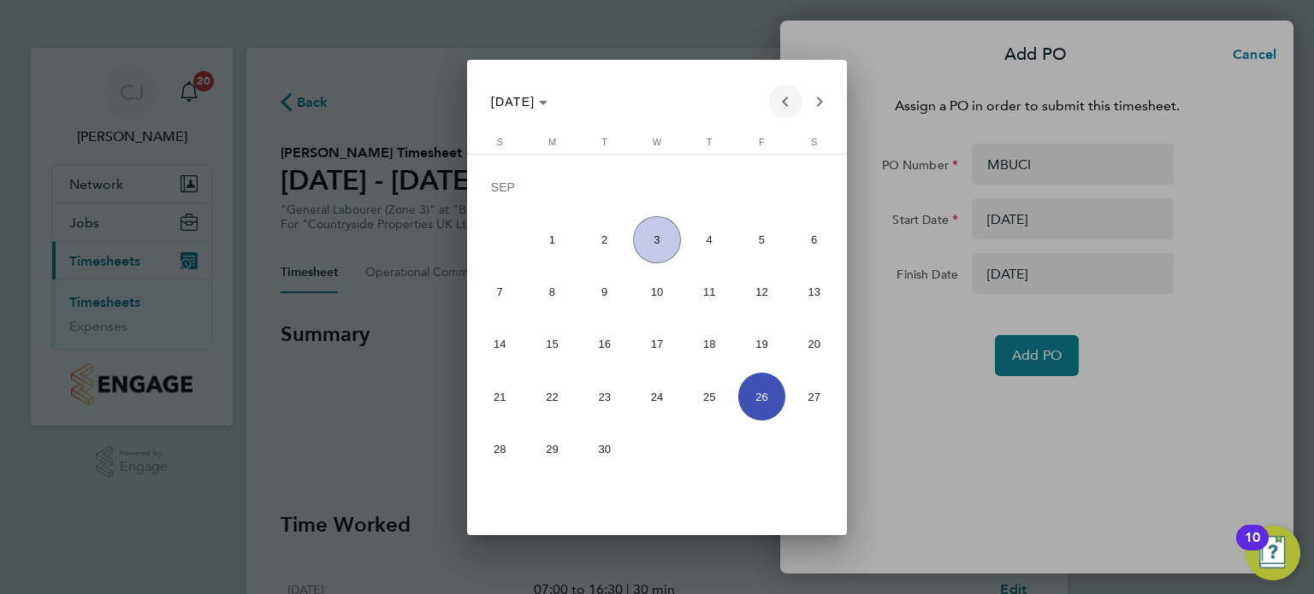
click at [795, 95] on span "Previous month" at bounding box center [785, 102] width 34 height 34
click at [756, 399] on span "29" at bounding box center [761, 400] width 47 height 47
type input "29 Aug 25"
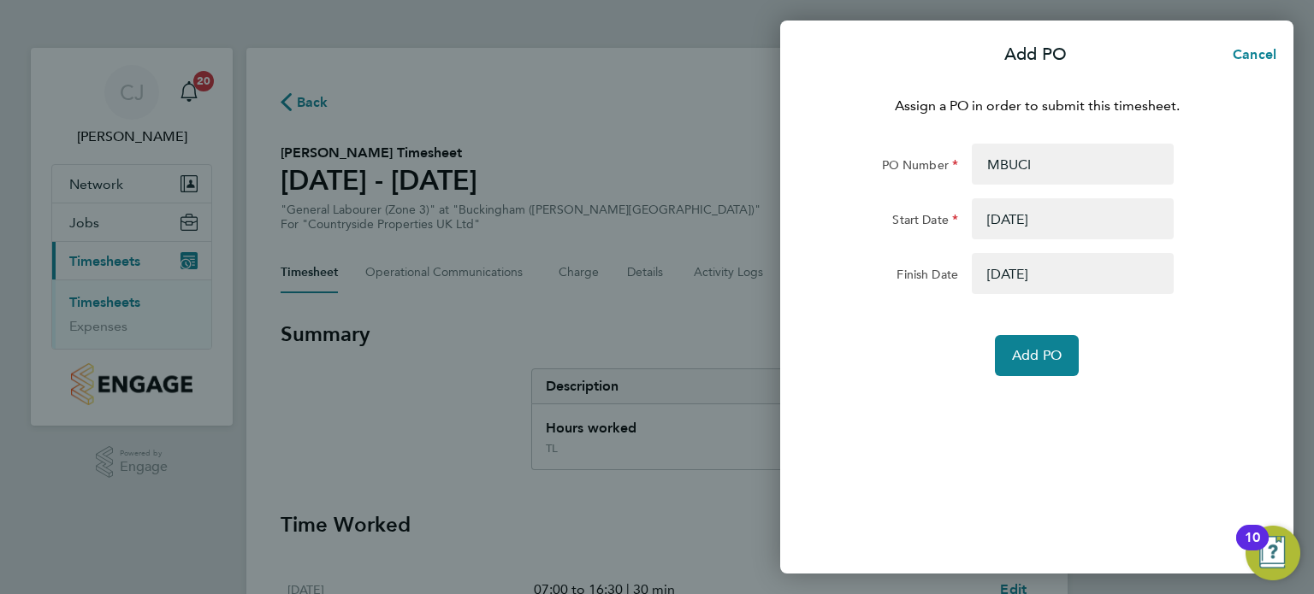
click at [958, 441] on div "Assign a PO in order to submit this timesheet. PO Number MBUCI Start Date 25 Au…" at bounding box center [1036, 324] width 513 height 499
click at [1035, 358] on span "Add PO" at bounding box center [1037, 355] width 50 height 17
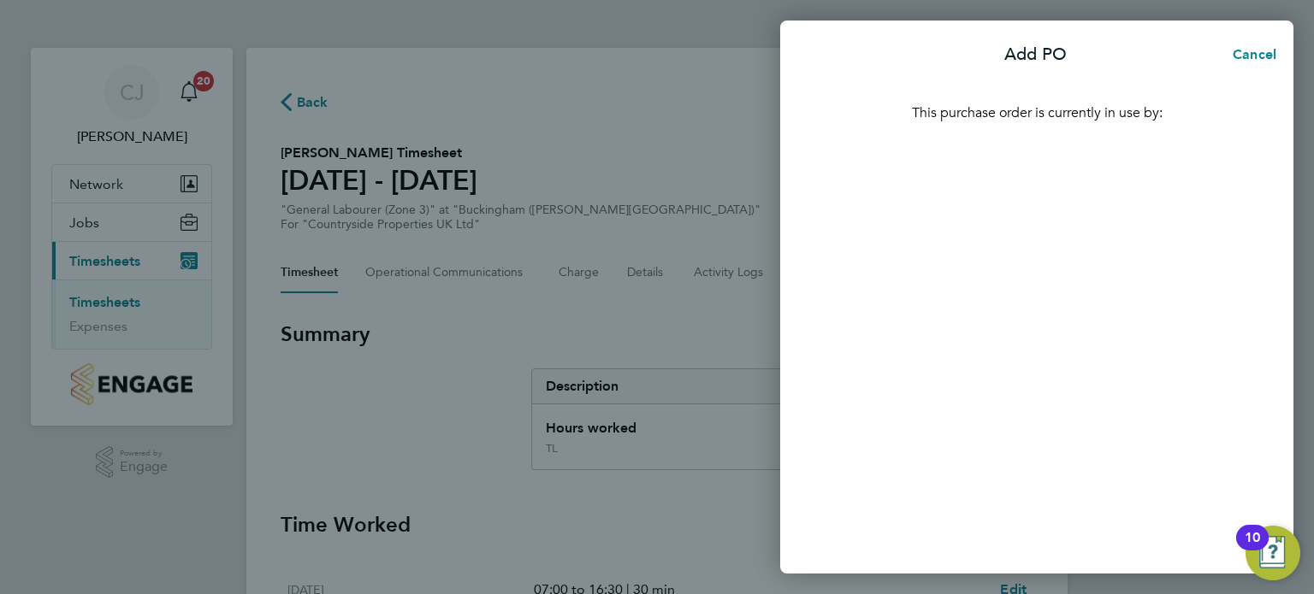
click at [1057, 269] on div "This purchase order is currently in use by:" at bounding box center [1036, 324] width 513 height 499
click at [1058, 348] on div "This purchase order is currently in use by:" at bounding box center [1036, 324] width 513 height 499
drag, startPoint x: 1072, startPoint y: 361, endPoint x: 1132, endPoint y: 464, distance: 120.0
click at [1083, 386] on div "This purchase order is currently in use by:" at bounding box center [1036, 324] width 513 height 499
click at [1146, 474] on div "This purchase order is currently in use by:" at bounding box center [1036, 324] width 513 height 499
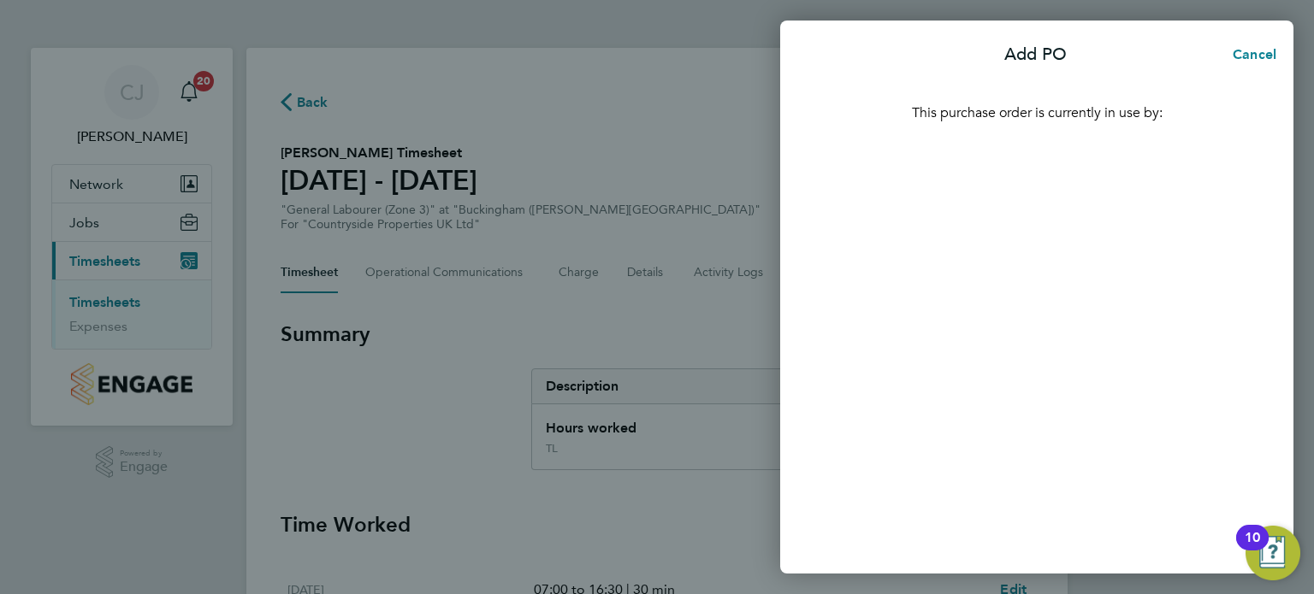
click at [1268, 547] on div "10" at bounding box center [1252, 538] width 33 height 26
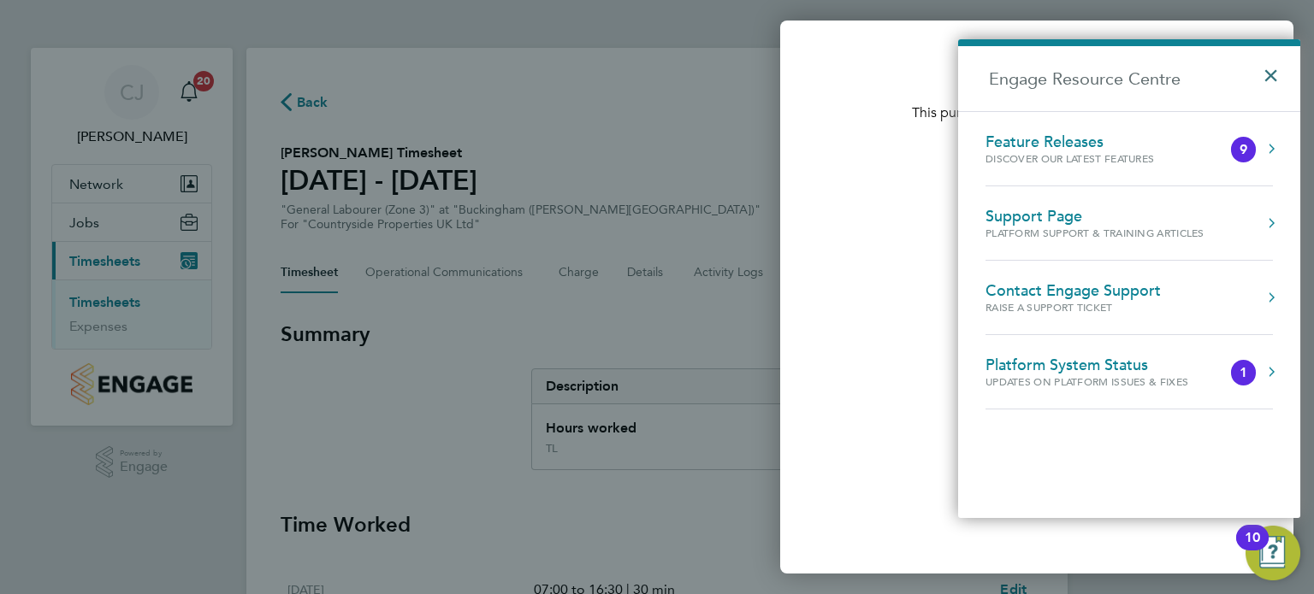
click at [1268, 76] on button "×" at bounding box center [1275, 70] width 25 height 38
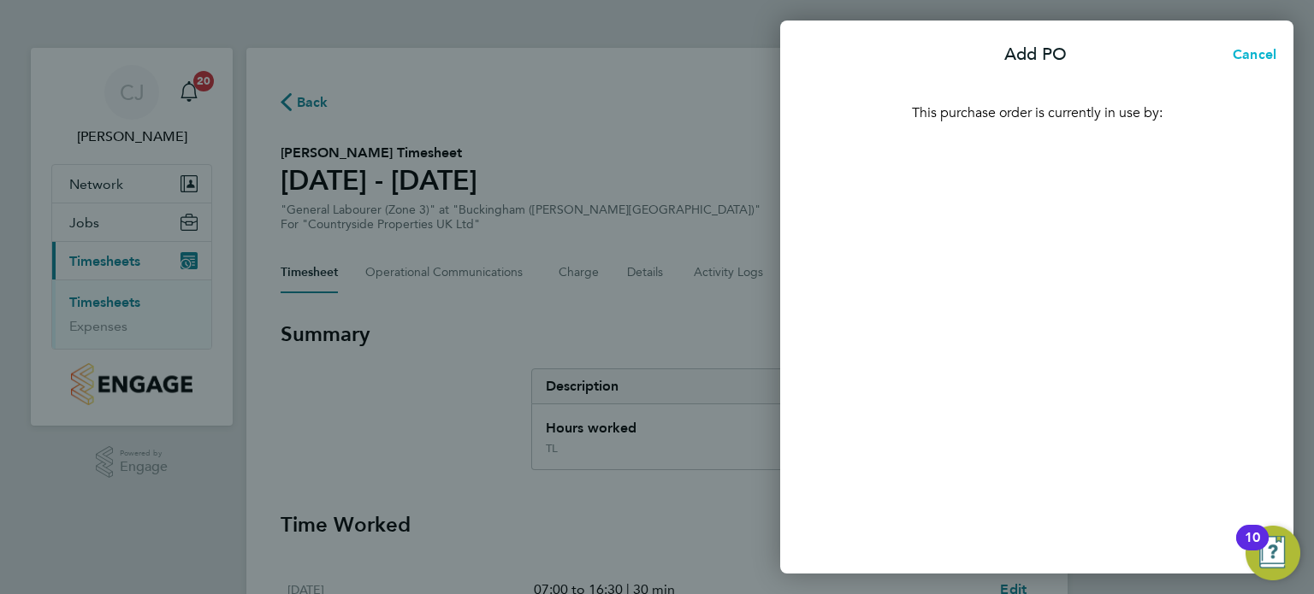
click at [1257, 45] on button "Cancel" at bounding box center [1249, 55] width 88 height 34
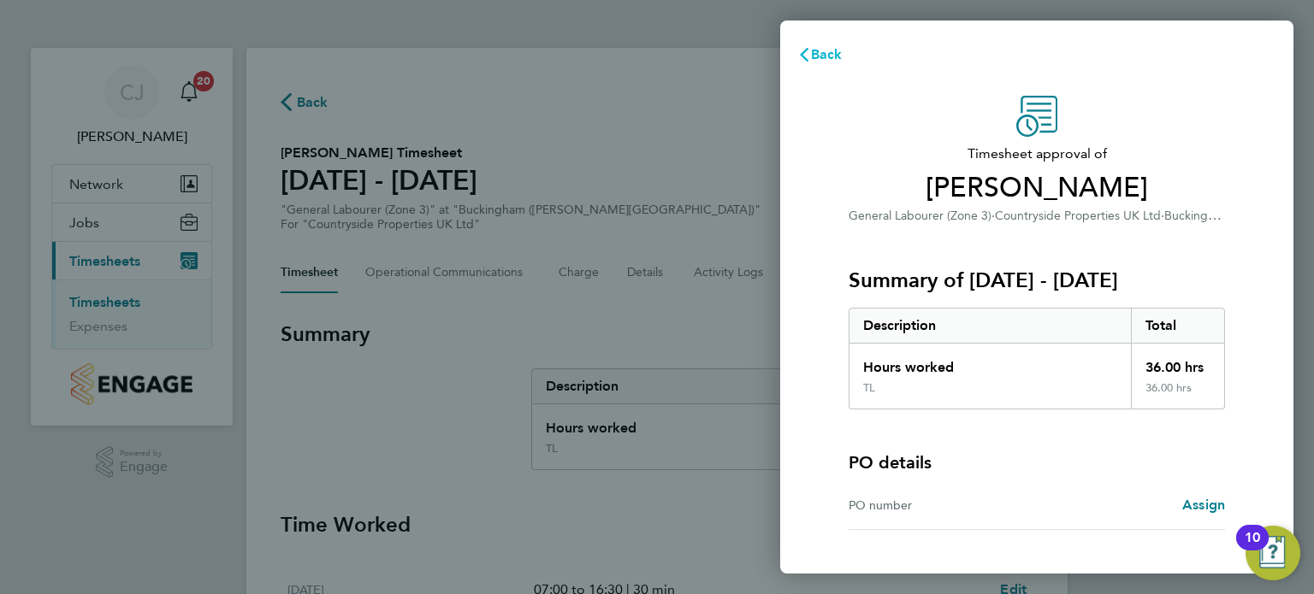
click at [813, 55] on span "Back" at bounding box center [827, 54] width 32 height 16
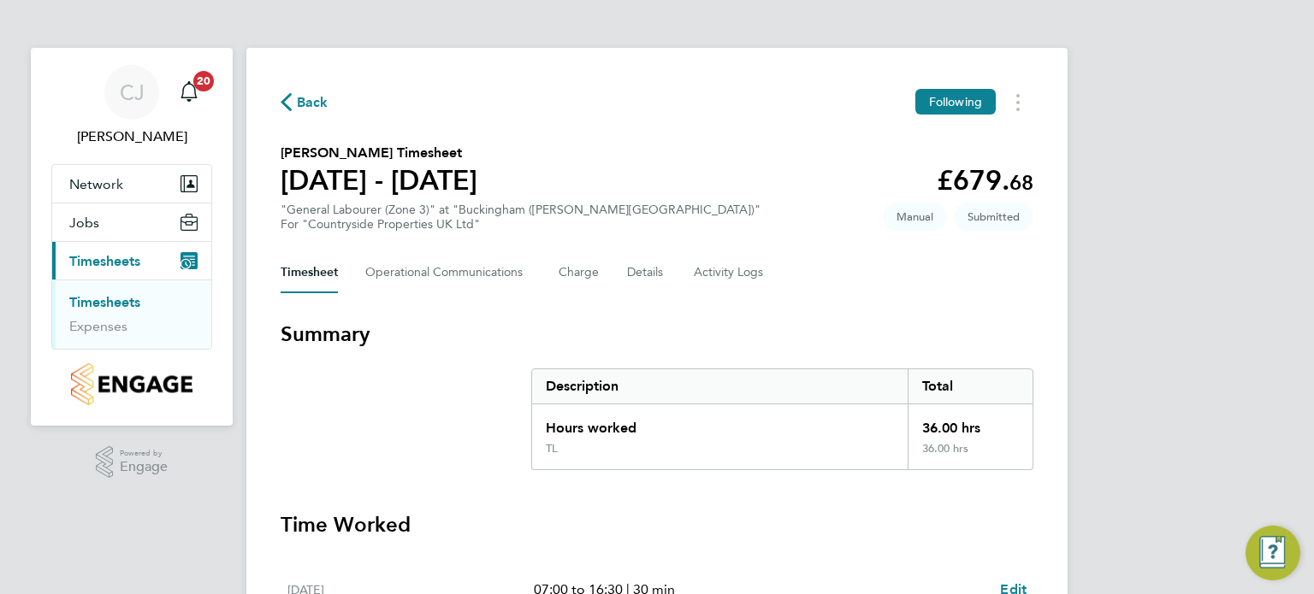
click at [747, 141] on div "Back Following Isaac Annan's Timesheet 25 - 31 Aug 2025 £679. 68 "General Labou…" at bounding box center [656, 593] width 821 height 1091
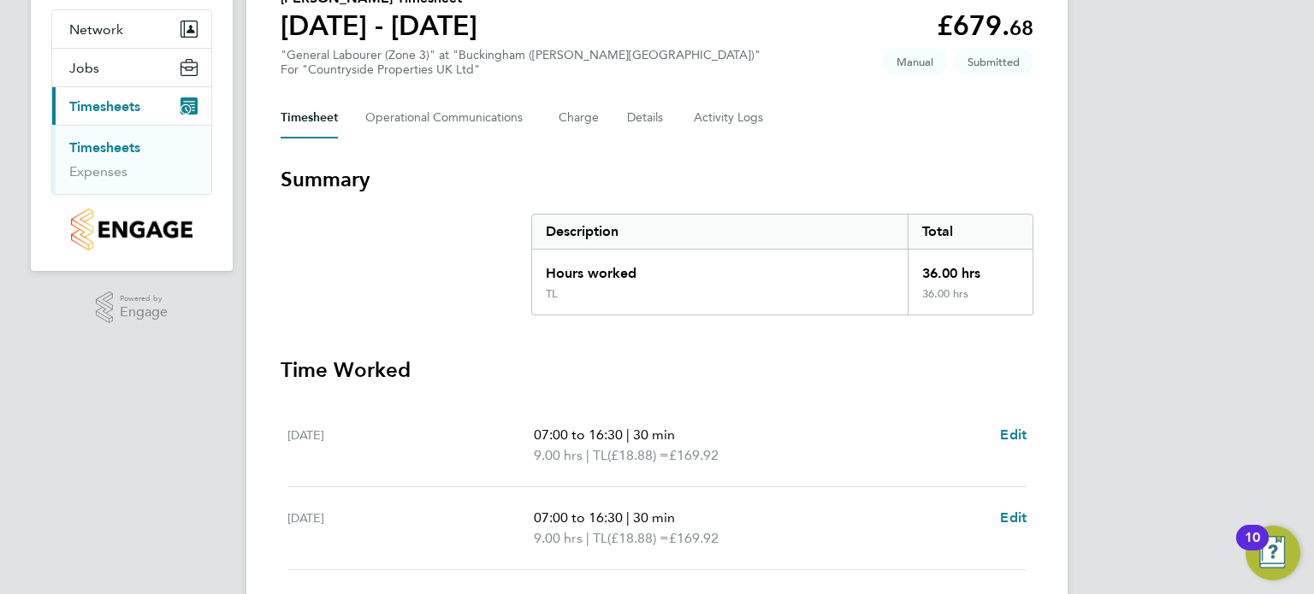
scroll to position [56, 0]
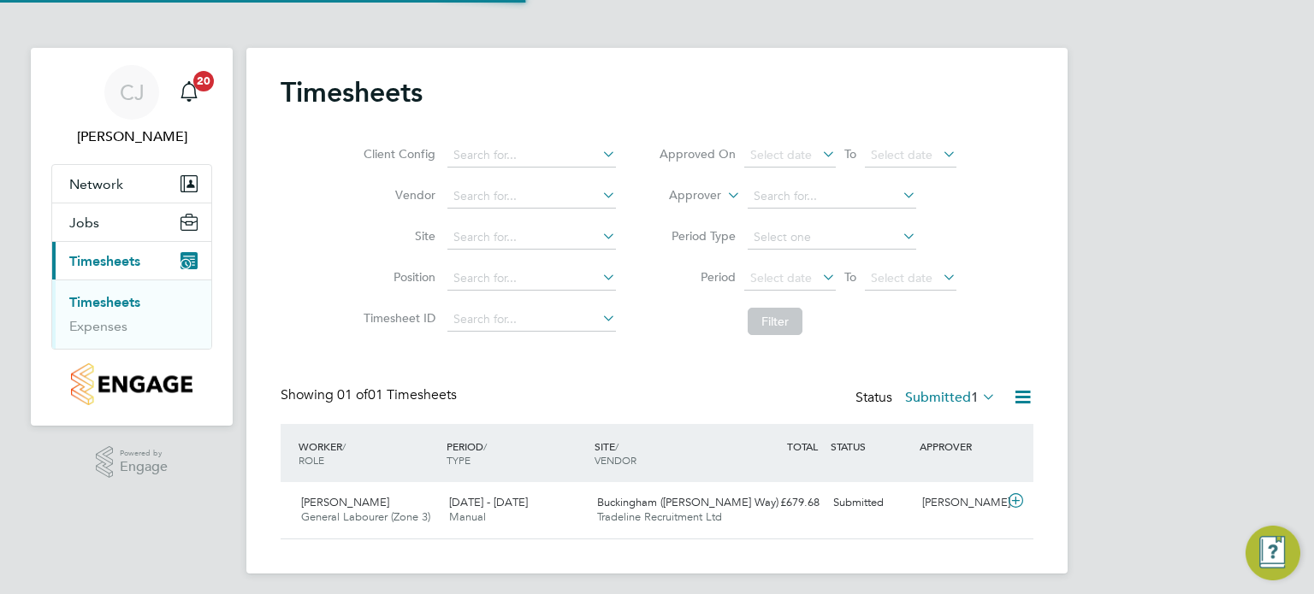
scroll to position [43, 149]
